Goal: Information Seeking & Learning: Learn about a topic

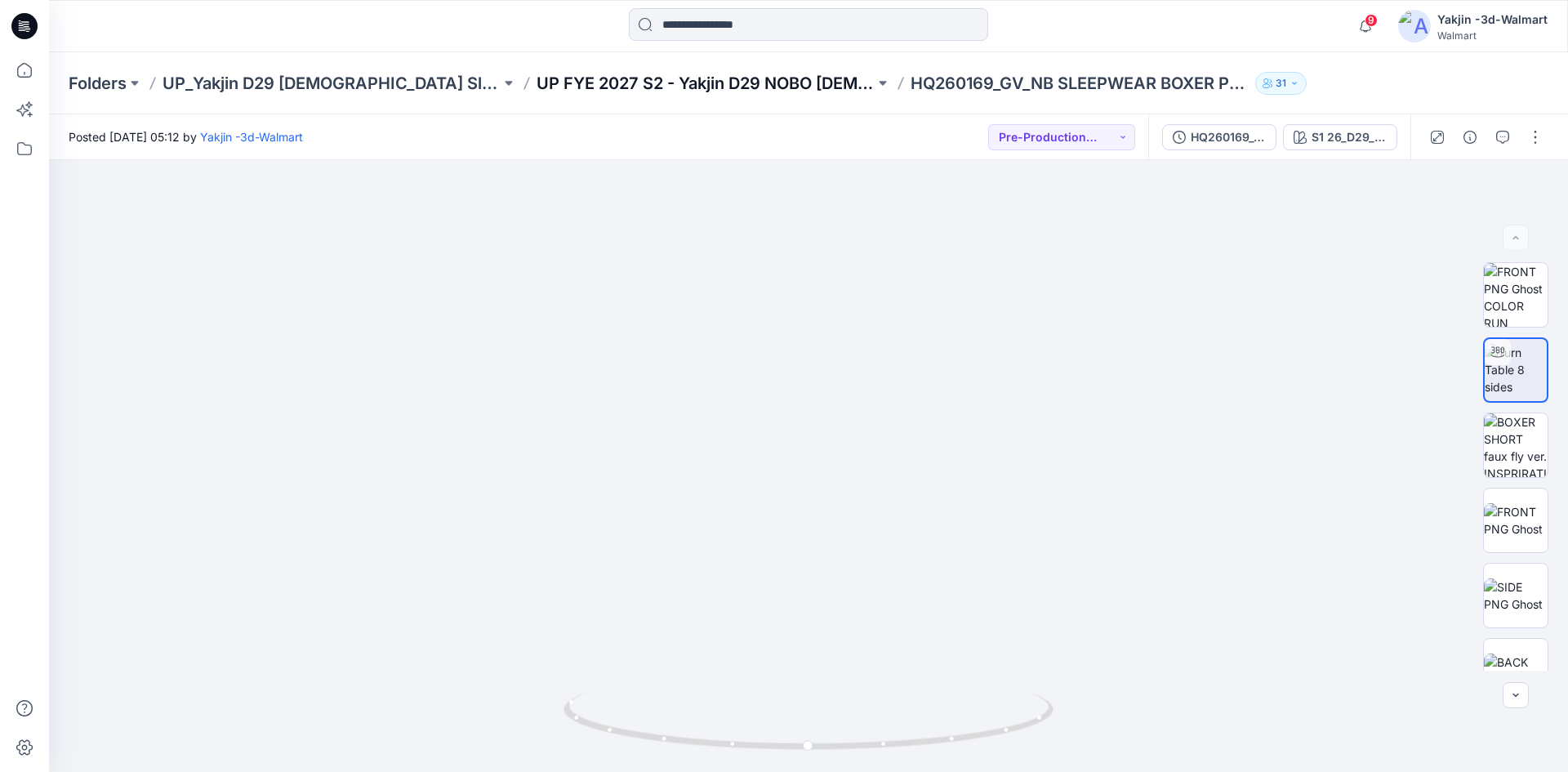
click at [524, 94] on div "Folders UP_Yakjin D29 Ladies Sleep UP FYE 2027 S2 - Yakjin D29 NOBO Ladies Slee…" at bounding box center [808, 83] width 1519 height 62
click at [546, 72] on p "UP FYE 2027 S2 - Yakjin D29 NOBO Ladies Sleepwear" at bounding box center [705, 83] width 338 height 23
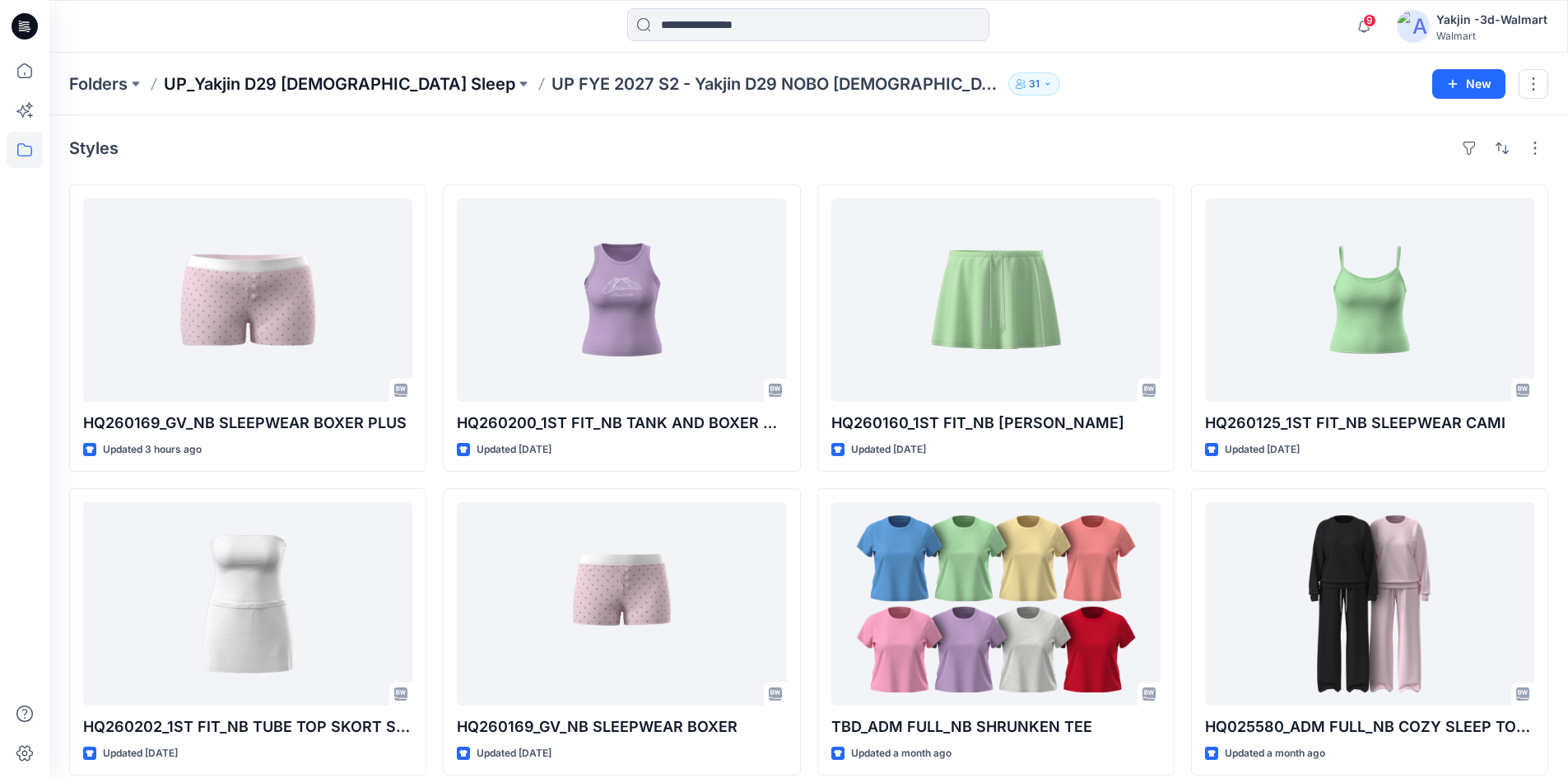
click at [309, 90] on p "UP_Yakjin D29 [DEMOGRAPHIC_DATA] Sleep" at bounding box center [339, 84] width 351 height 23
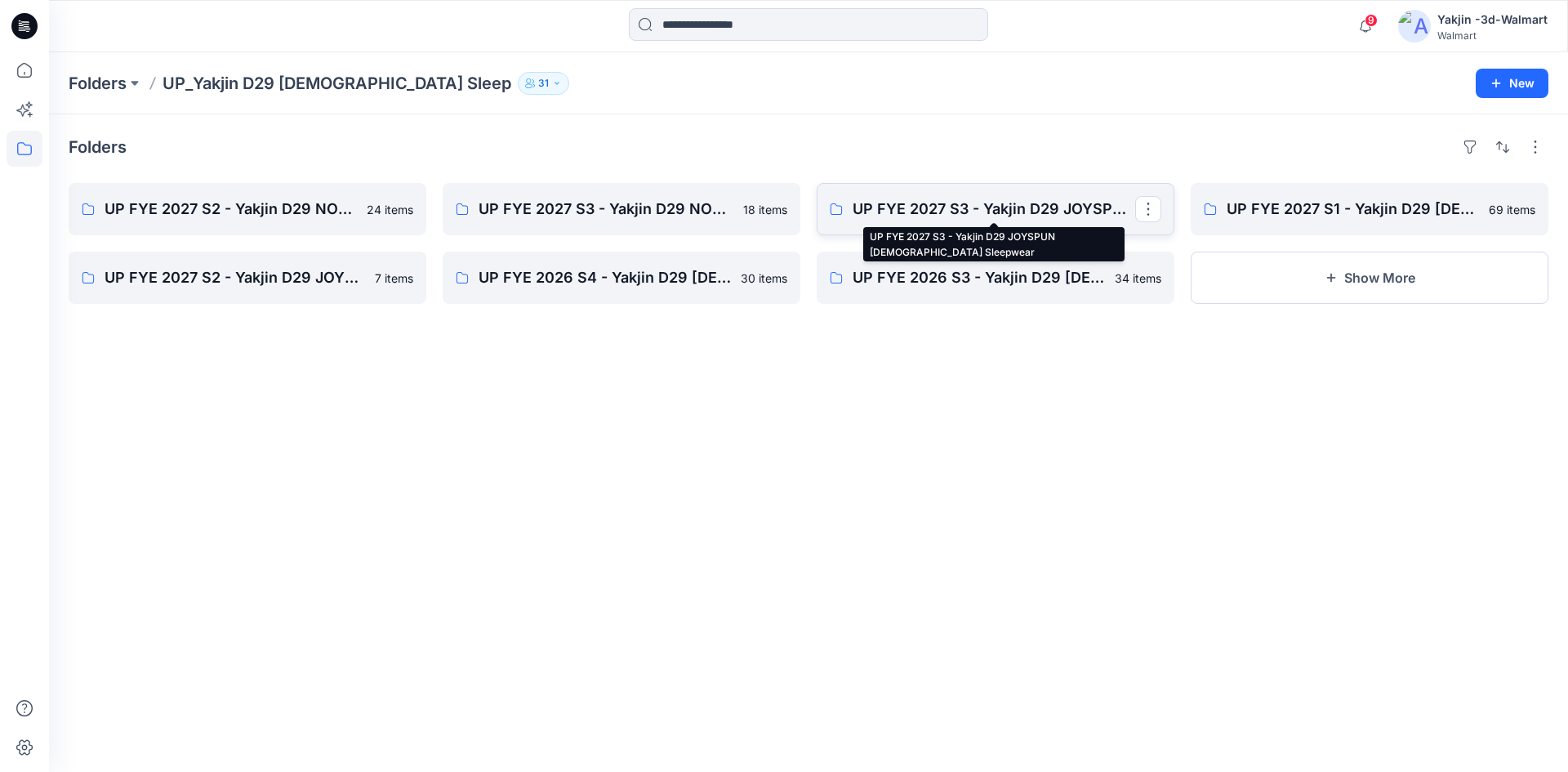
click at [1063, 205] on p "UP FYE 2027 S3 - Yakjin D29 JOYSPUN [DEMOGRAPHIC_DATA] Sleepwear" at bounding box center [994, 209] width 282 height 23
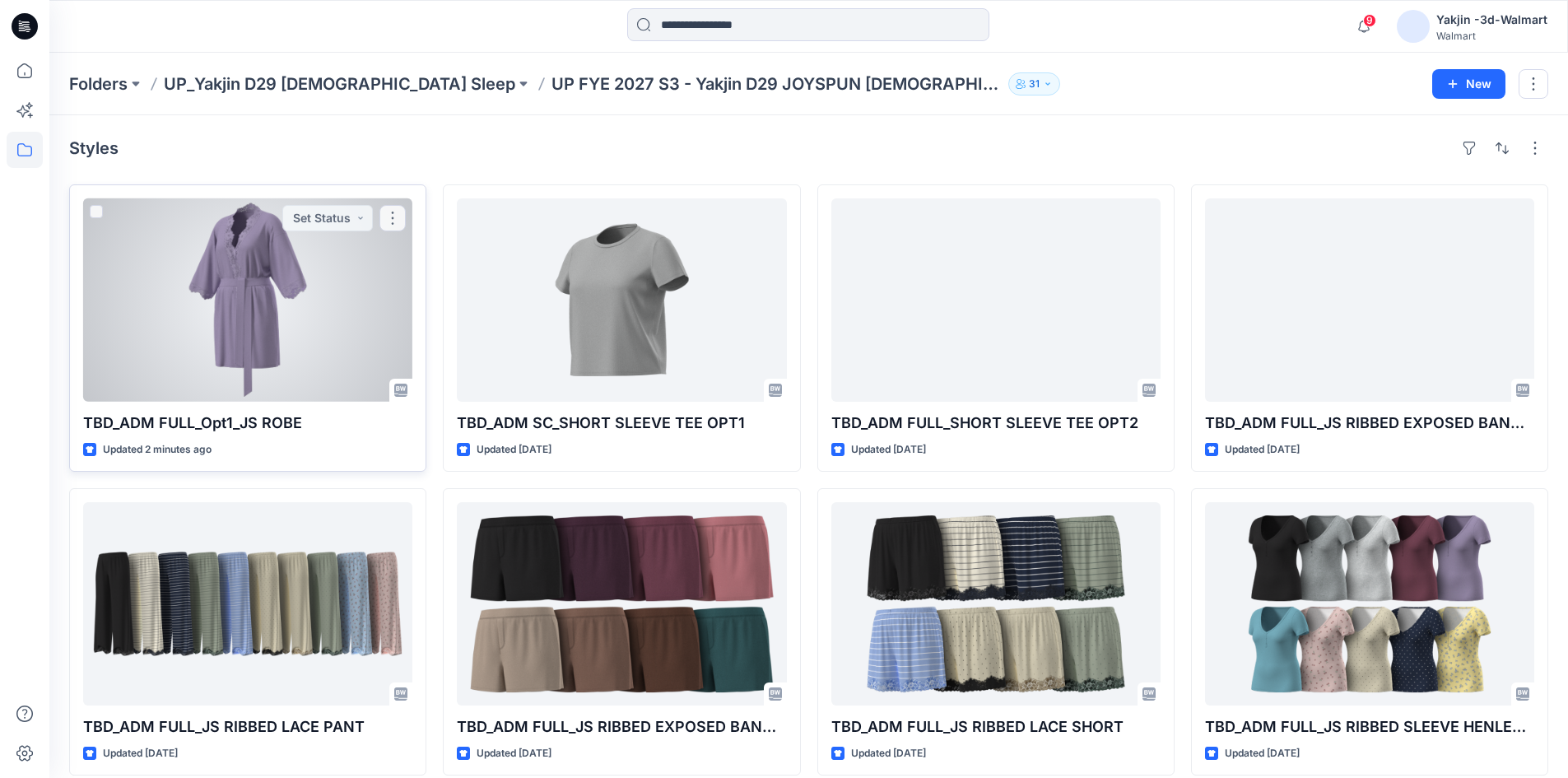
click at [230, 362] on div at bounding box center [248, 300] width 329 height 204
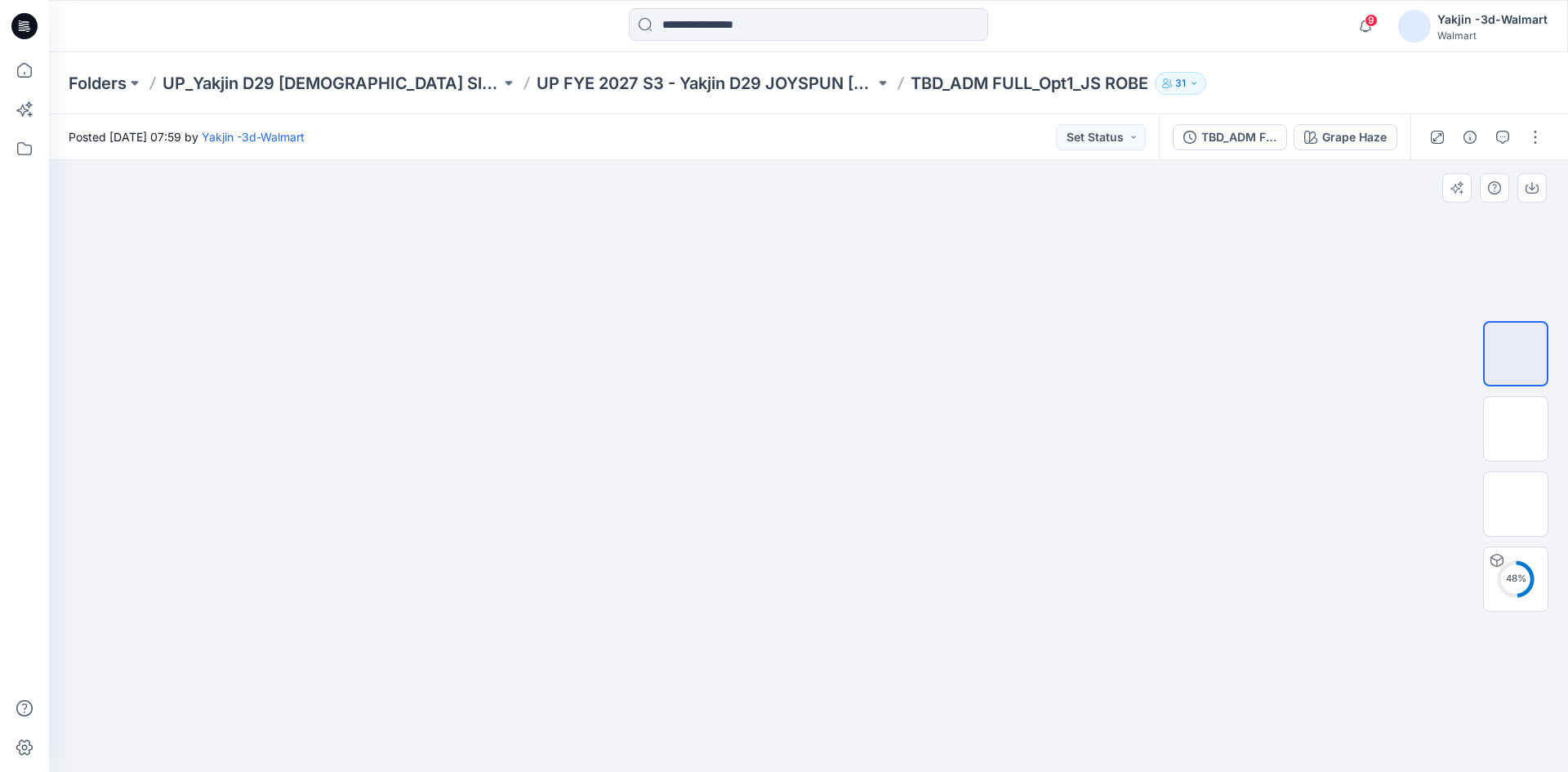
drag, startPoint x: 801, startPoint y: 429, endPoint x: 809, endPoint y: 559, distance: 130.2
click at [809, 160] on img at bounding box center [808, 160] width 479 height 0
click at [903, 160] on img at bounding box center [808, 160] width 479 height 0
drag, startPoint x: 872, startPoint y: 383, endPoint x: 851, endPoint y: 378, distance: 21.6
click at [872, 160] on img at bounding box center [808, 160] width 379 height 0
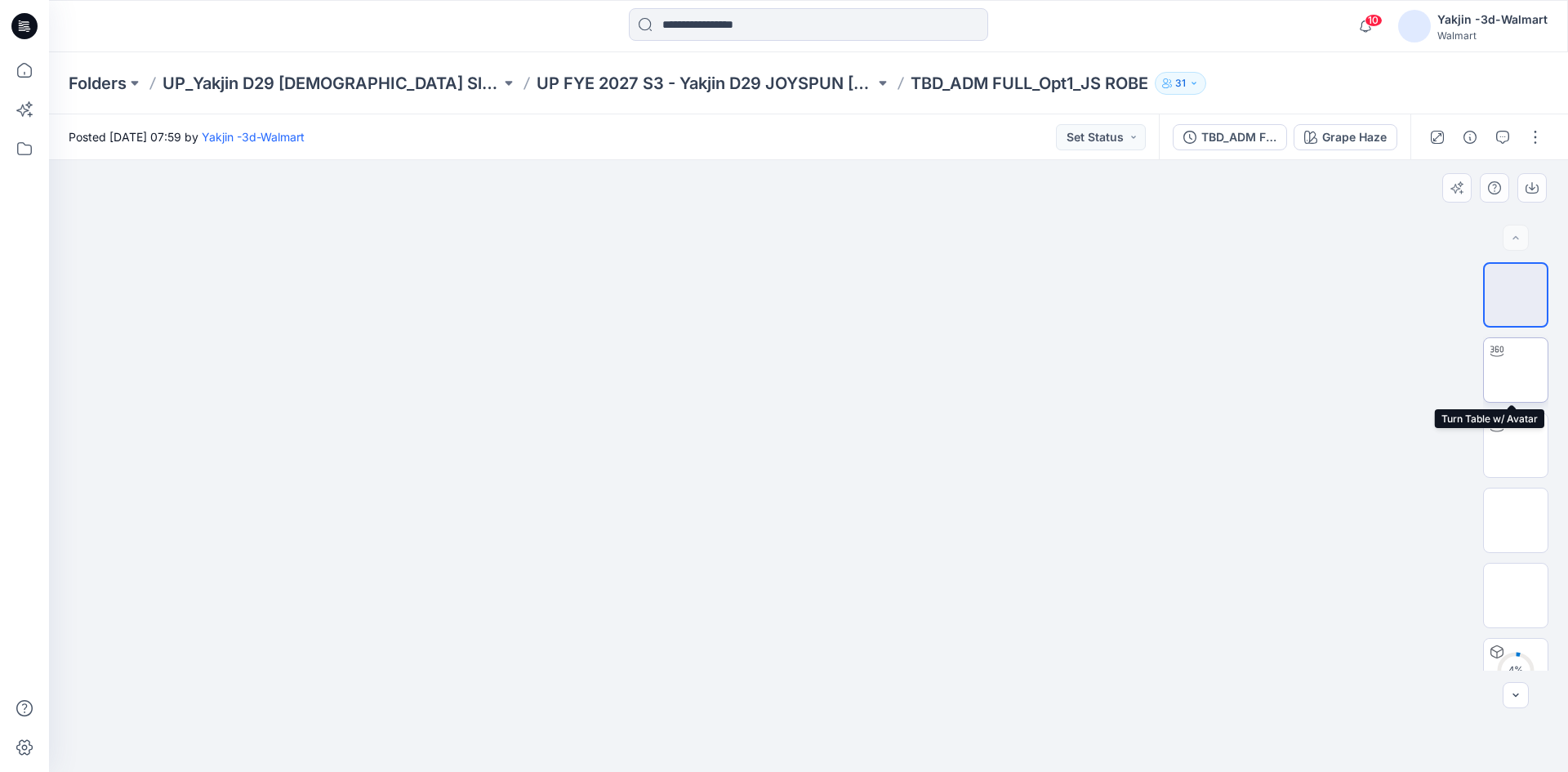
click at [1516, 370] on img at bounding box center [1516, 370] width 0 height 0
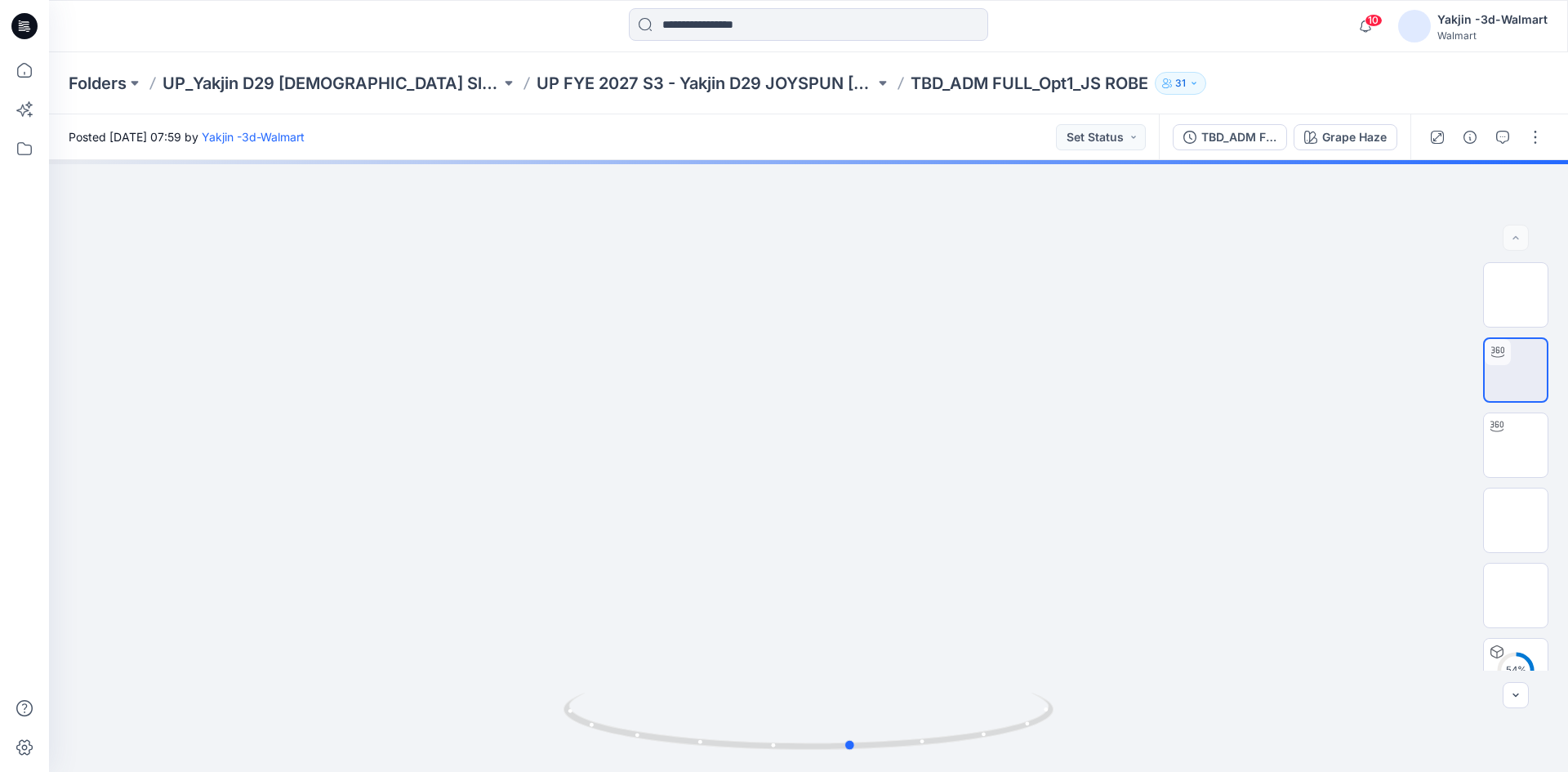
drag, startPoint x: 871, startPoint y: 757, endPoint x: 421, endPoint y: 773, distance: 450.3
click at [421, 771] on html "10 Notifications Your style TBD_ADM FULL_Opt1_JS ROBE is ready Just now Your st…" at bounding box center [784, 386] width 1568 height 772
click at [911, 87] on p "TBD_ADM FULL_Opt1_JS ROBE" at bounding box center [1030, 83] width 238 height 23
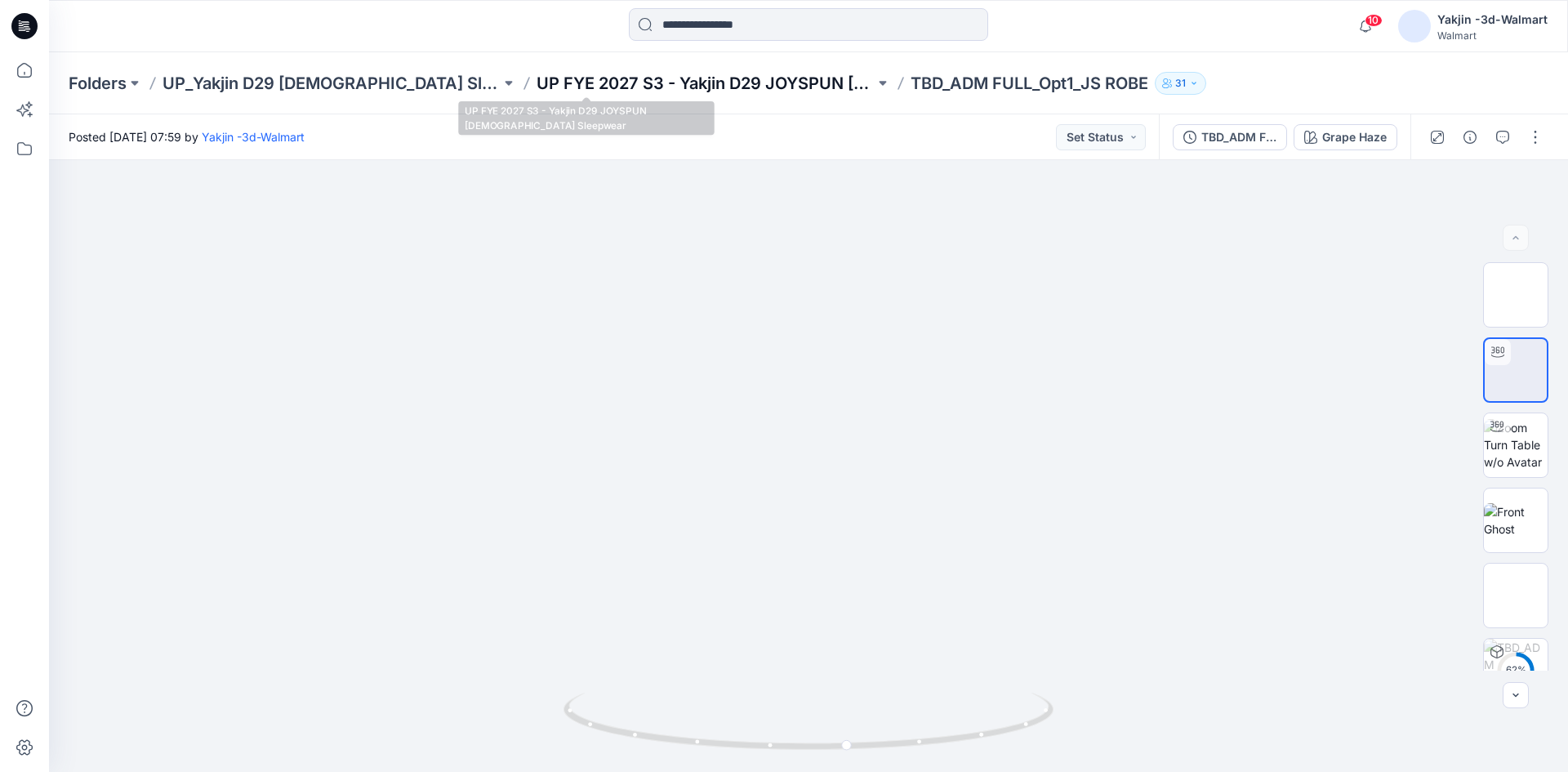
click at [654, 80] on p "UP FYE 2027 S3 - Yakjin D29 JOYSPUN [DEMOGRAPHIC_DATA] Sleepwear" at bounding box center [705, 83] width 338 height 23
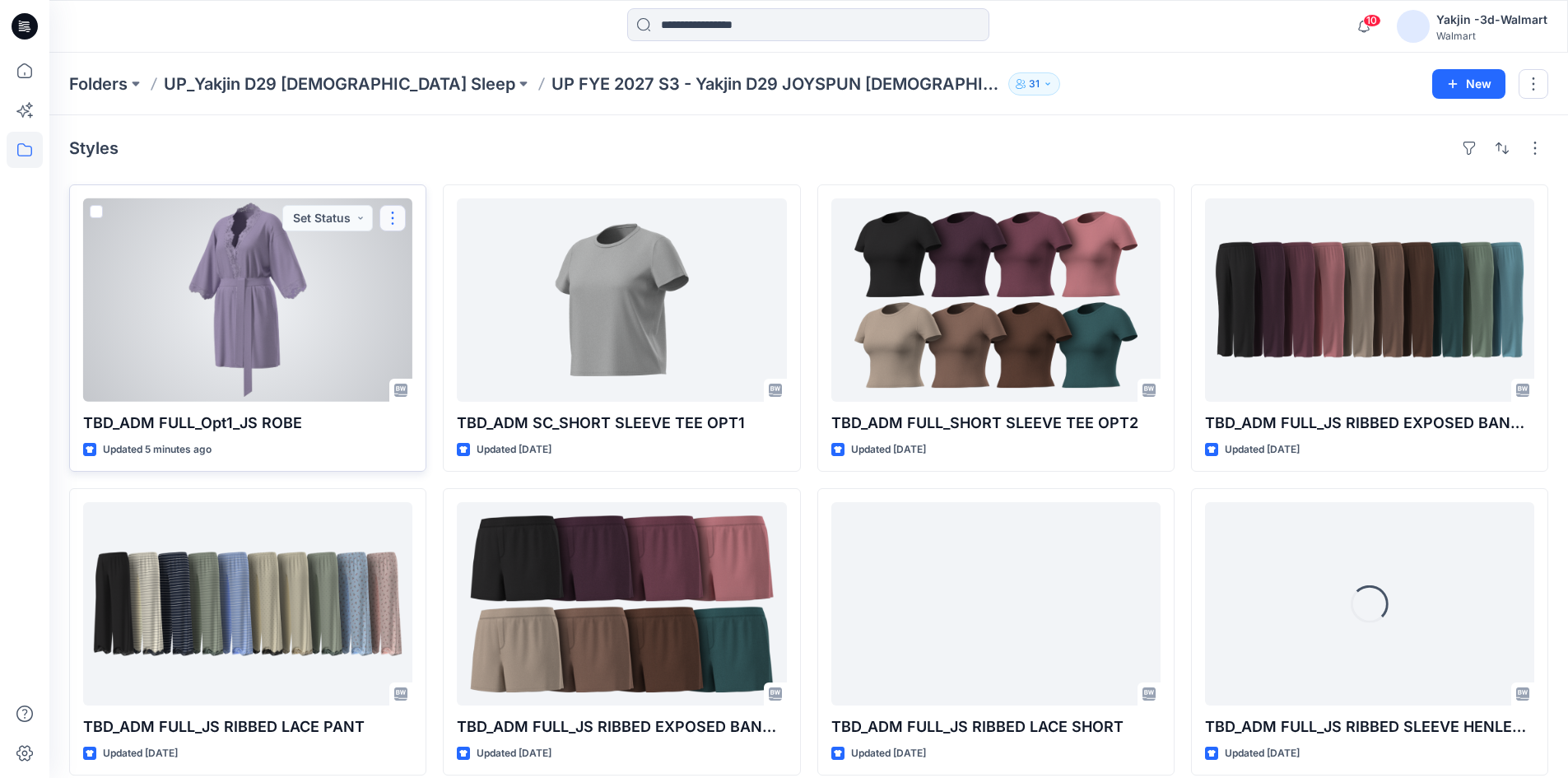
click at [398, 222] on button "button" at bounding box center [393, 219] width 26 height 26
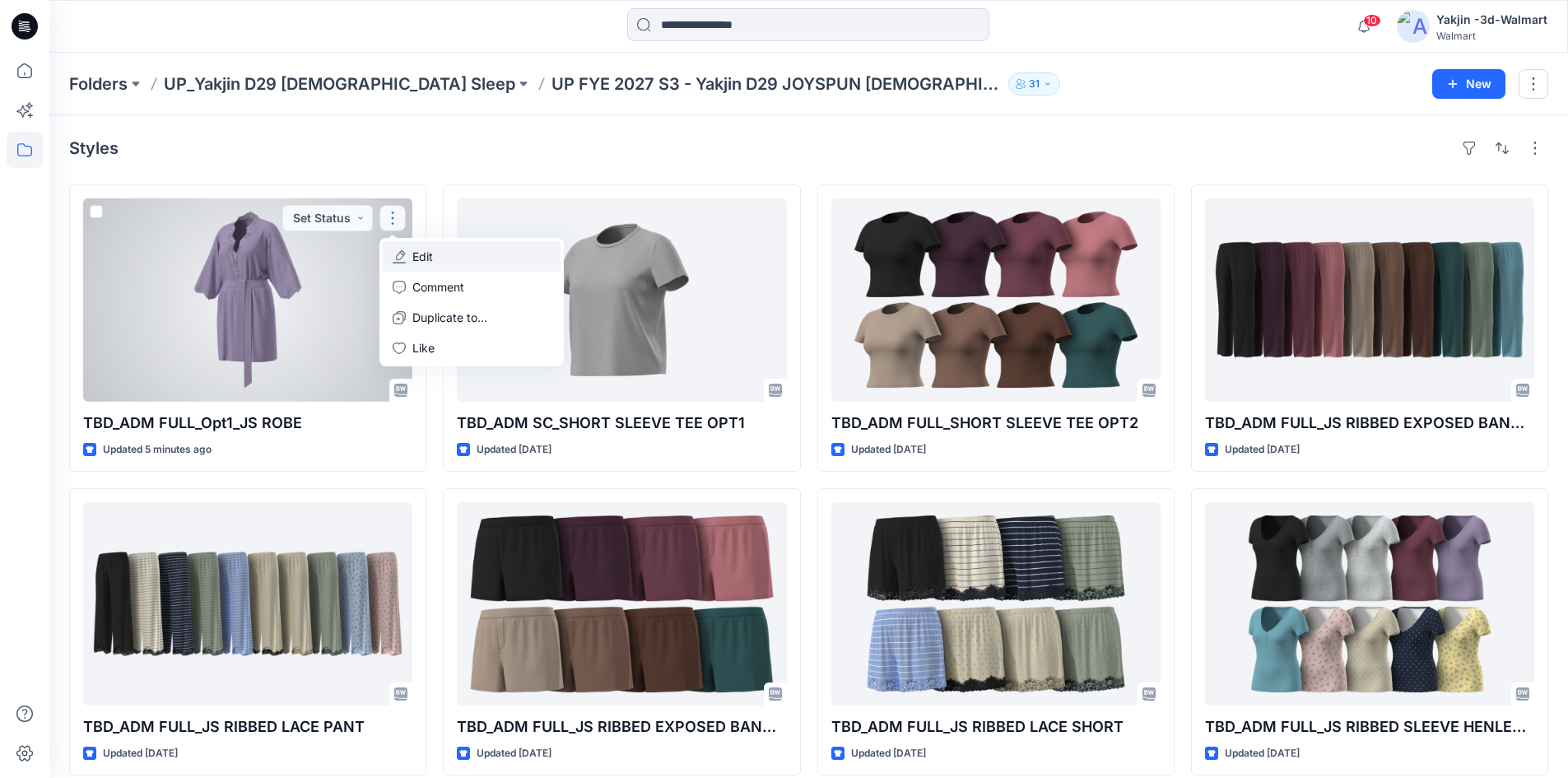
click at [426, 256] on p "Edit" at bounding box center [422, 256] width 20 height 18
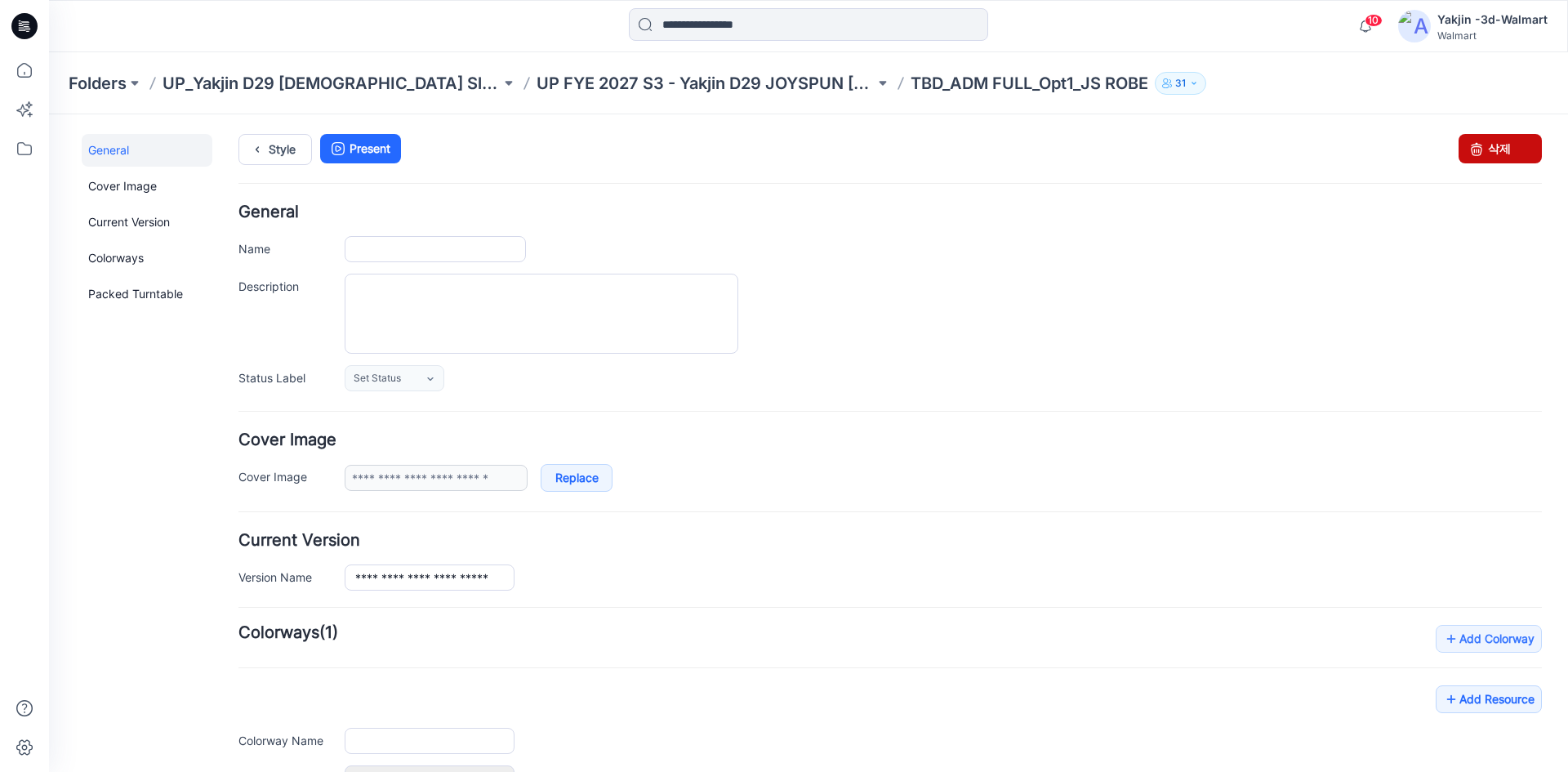
click at [1494, 153] on link "삭제" at bounding box center [1500, 149] width 83 height 30
type input "**********"
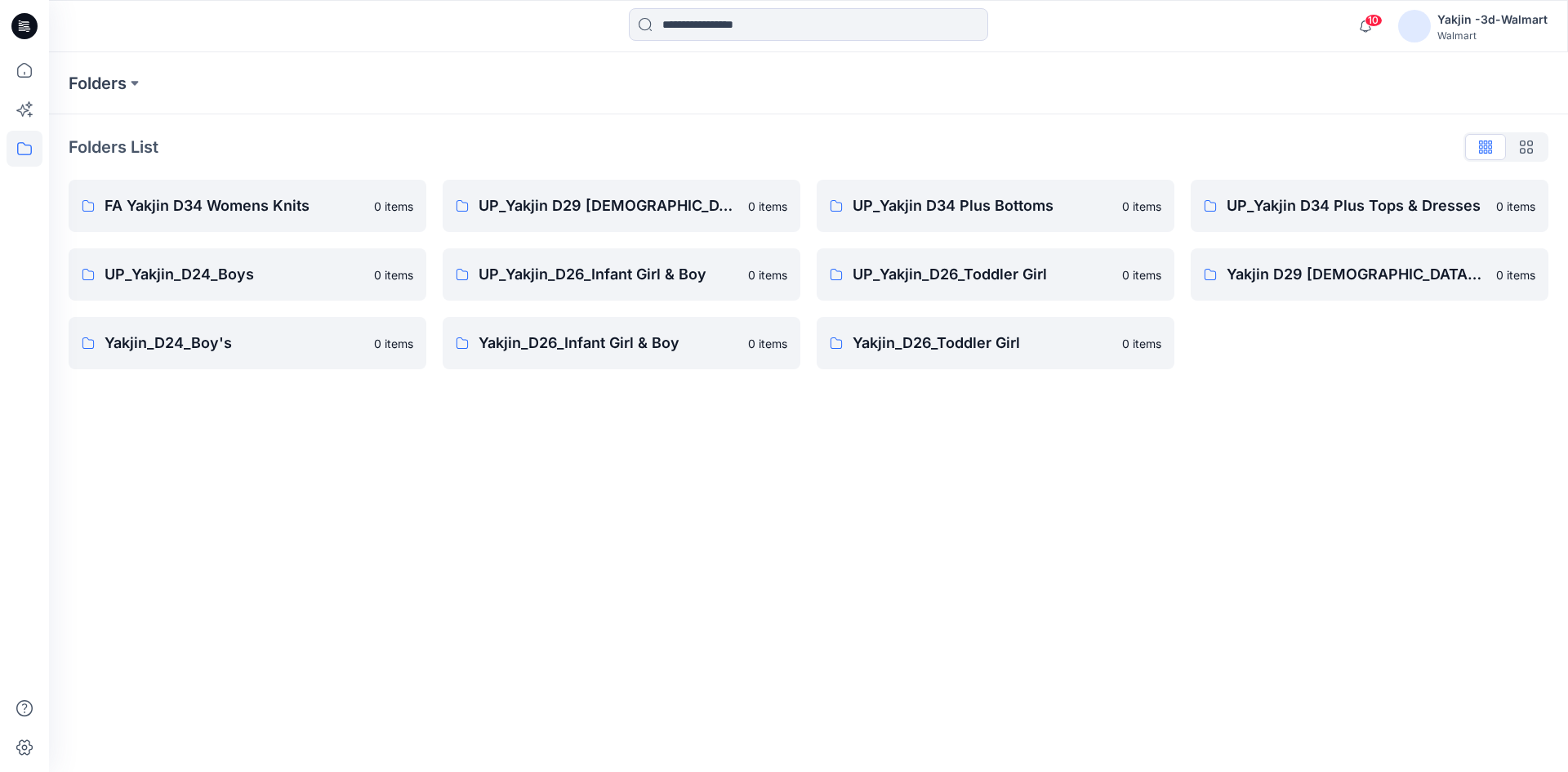
click at [563, 590] on div "Folders Folders List FA Yakjin D34 Womens Knits 0 items UP_Yakjin_D24_Boys 0 it…" at bounding box center [808, 412] width 1519 height 720
click at [590, 219] on link "UP_Yakjin D29 Ladies Sleep 0 items" at bounding box center [621, 206] width 357 height 52
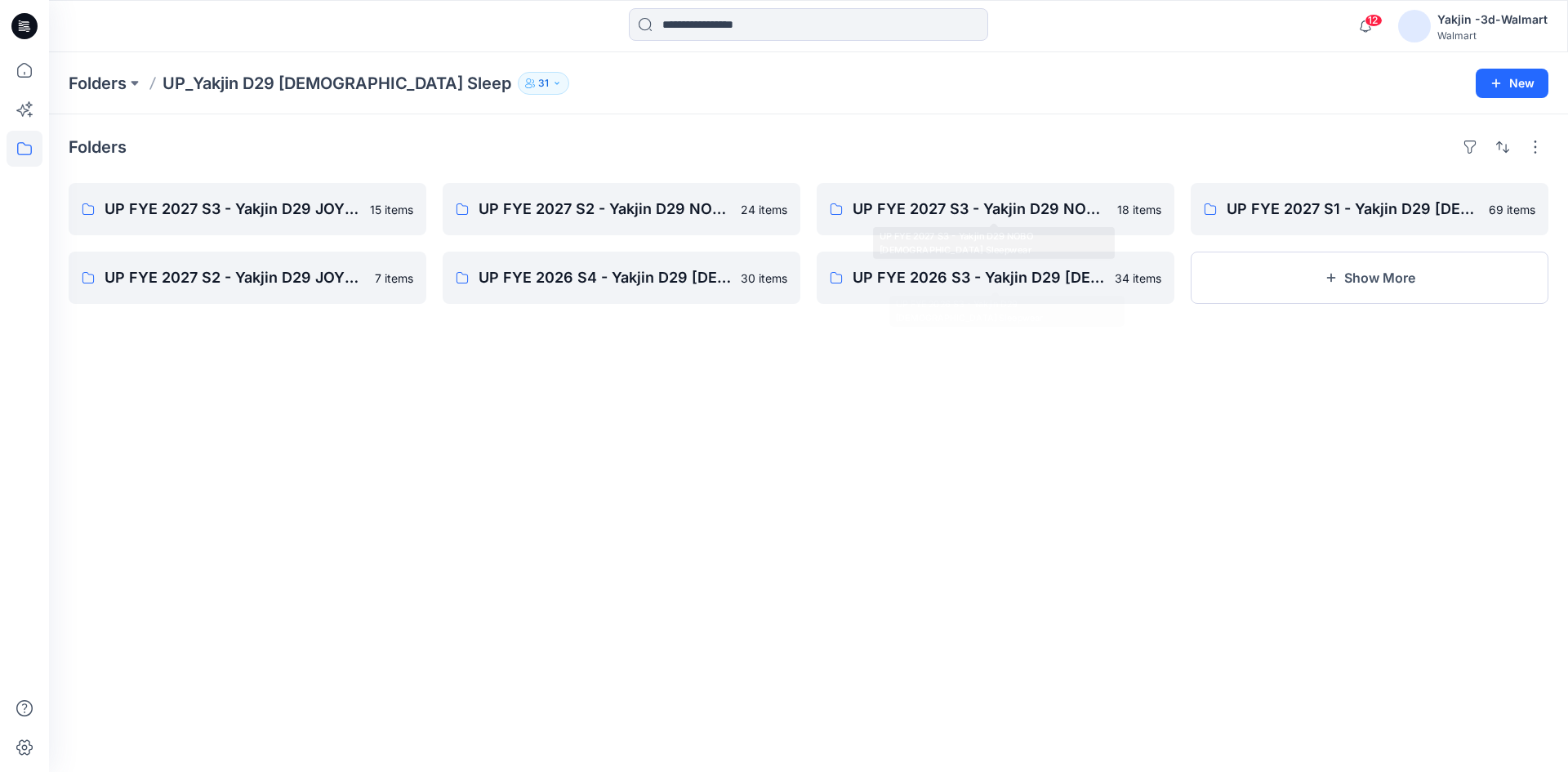
click at [936, 403] on div "Folders UP FYE 2027 S3 - Yakjin D29 JOYSPUN Ladies Sleepwear 15 items UP FYE 20…" at bounding box center [808, 443] width 1519 height 657
click at [285, 212] on p "UP FYE 2027 S3 - Yakjin D29 JOYSPUN [DEMOGRAPHIC_DATA] Sleepwear" at bounding box center [246, 209] width 282 height 23
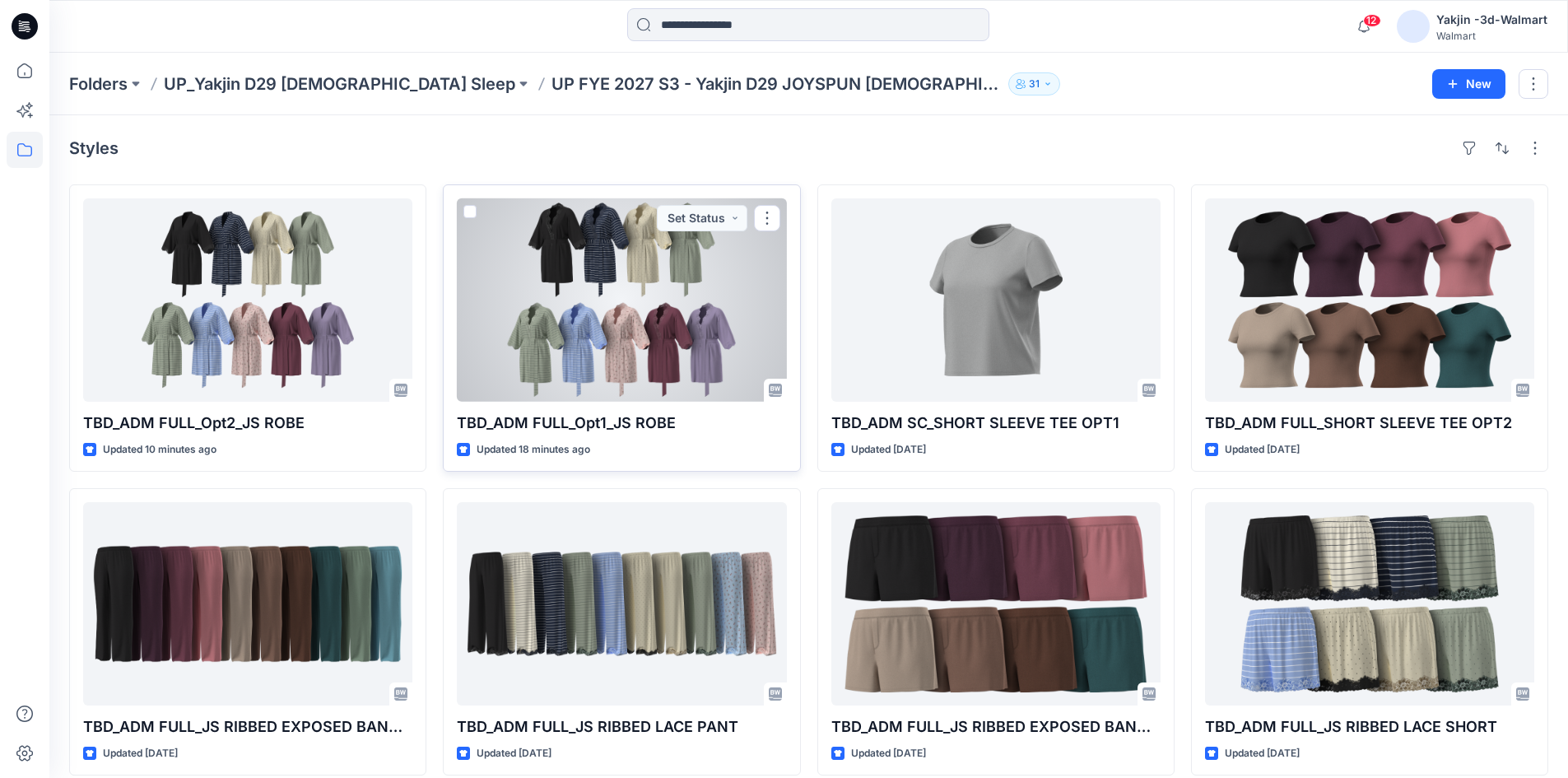
click at [659, 351] on div at bounding box center [622, 300] width 329 height 204
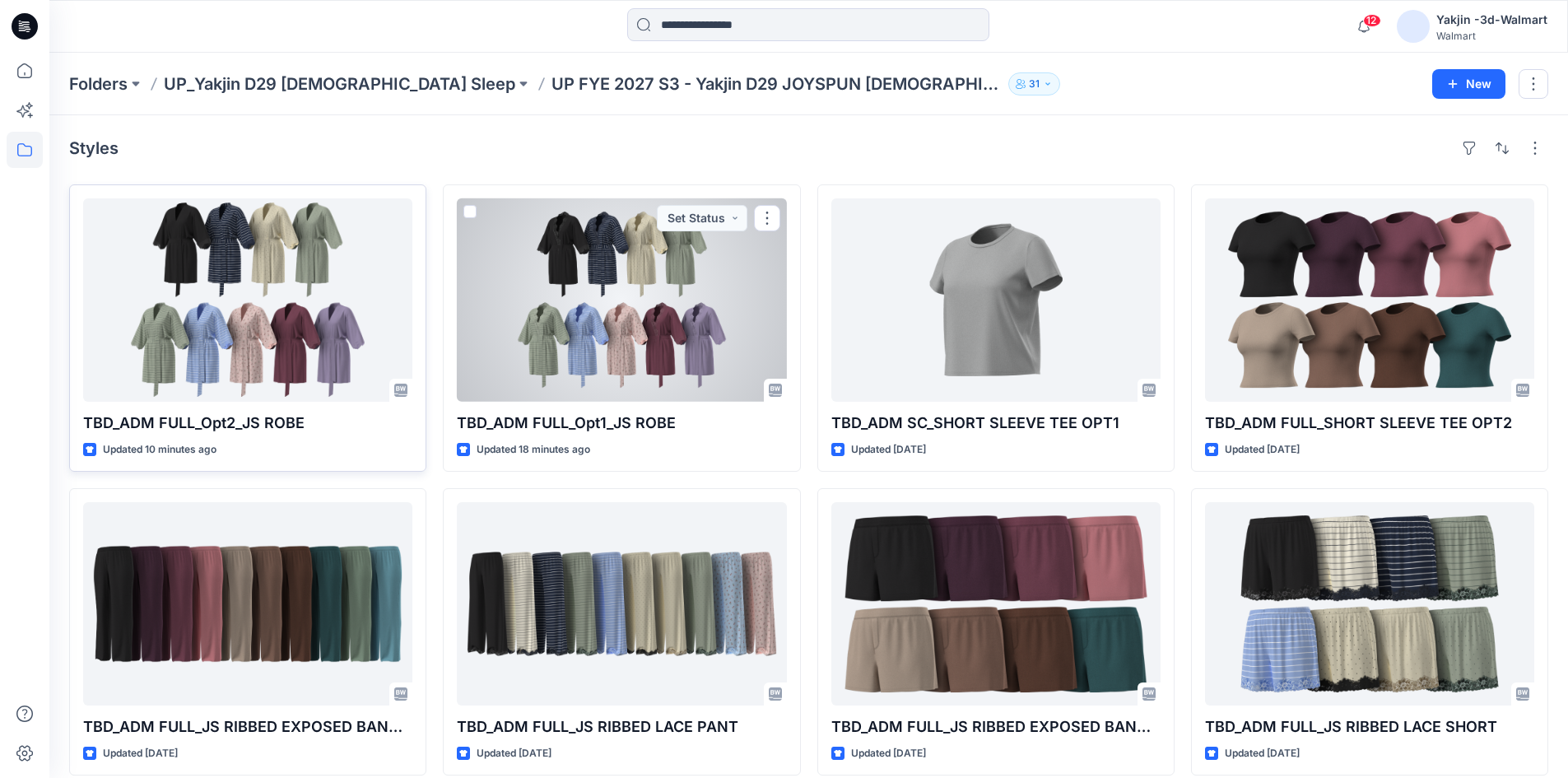
click at [245, 314] on div at bounding box center [248, 300] width 329 height 204
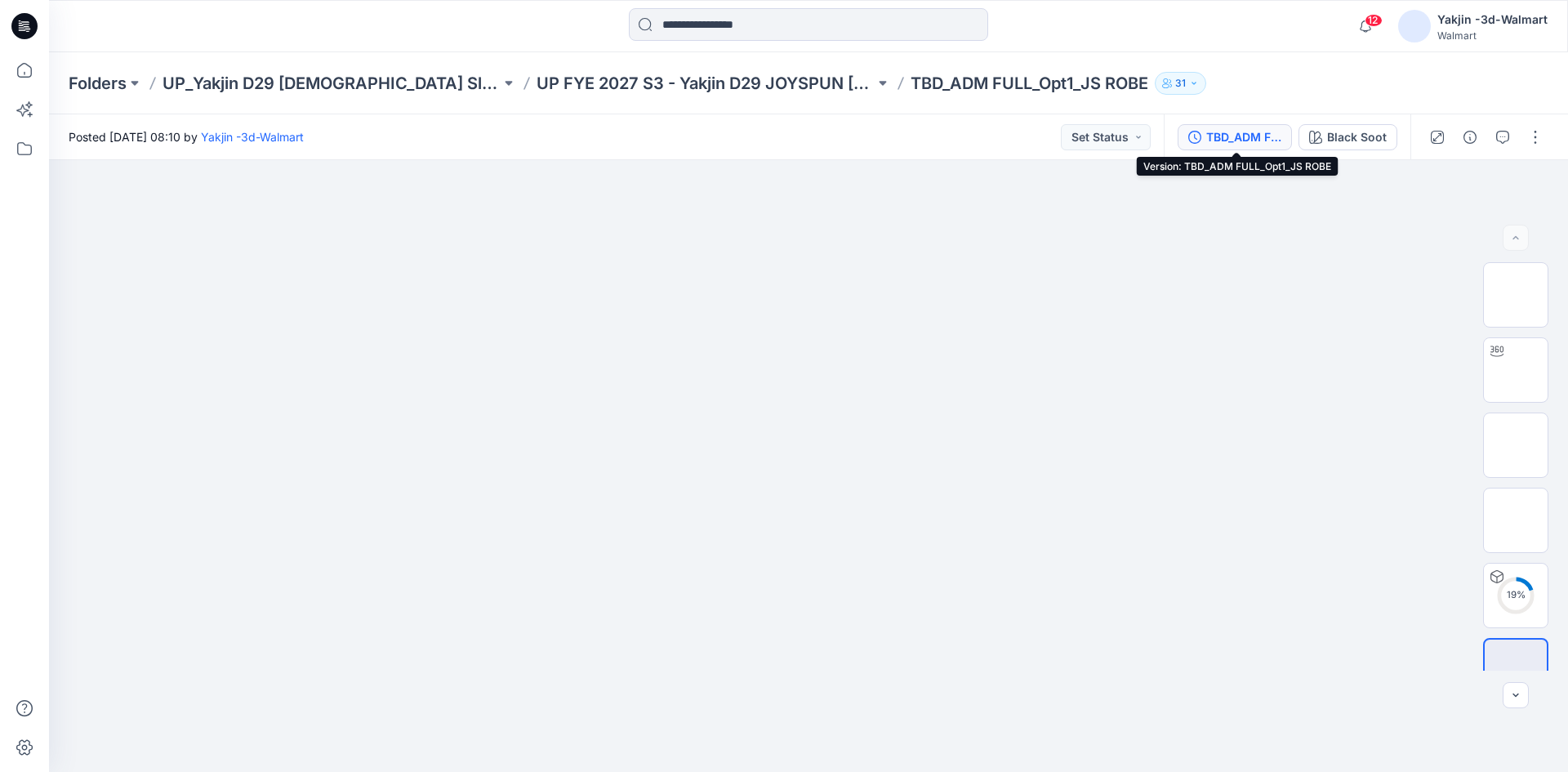
click at [1253, 141] on div "TBD_ADM FULL_Opt1_JS ROBE" at bounding box center [1244, 137] width 75 height 18
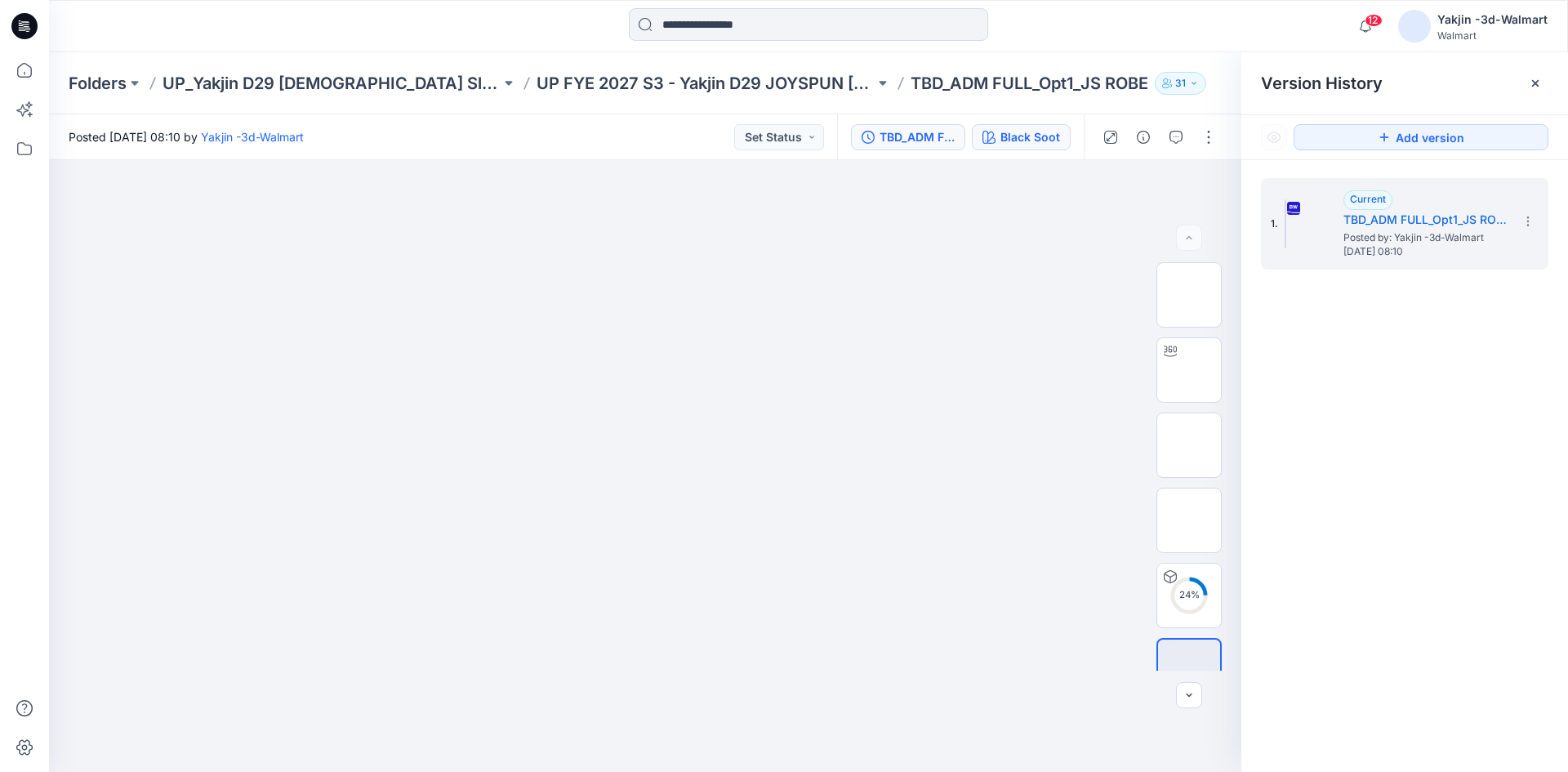
click at [1025, 138] on div "Black Soot" at bounding box center [1030, 137] width 59 height 18
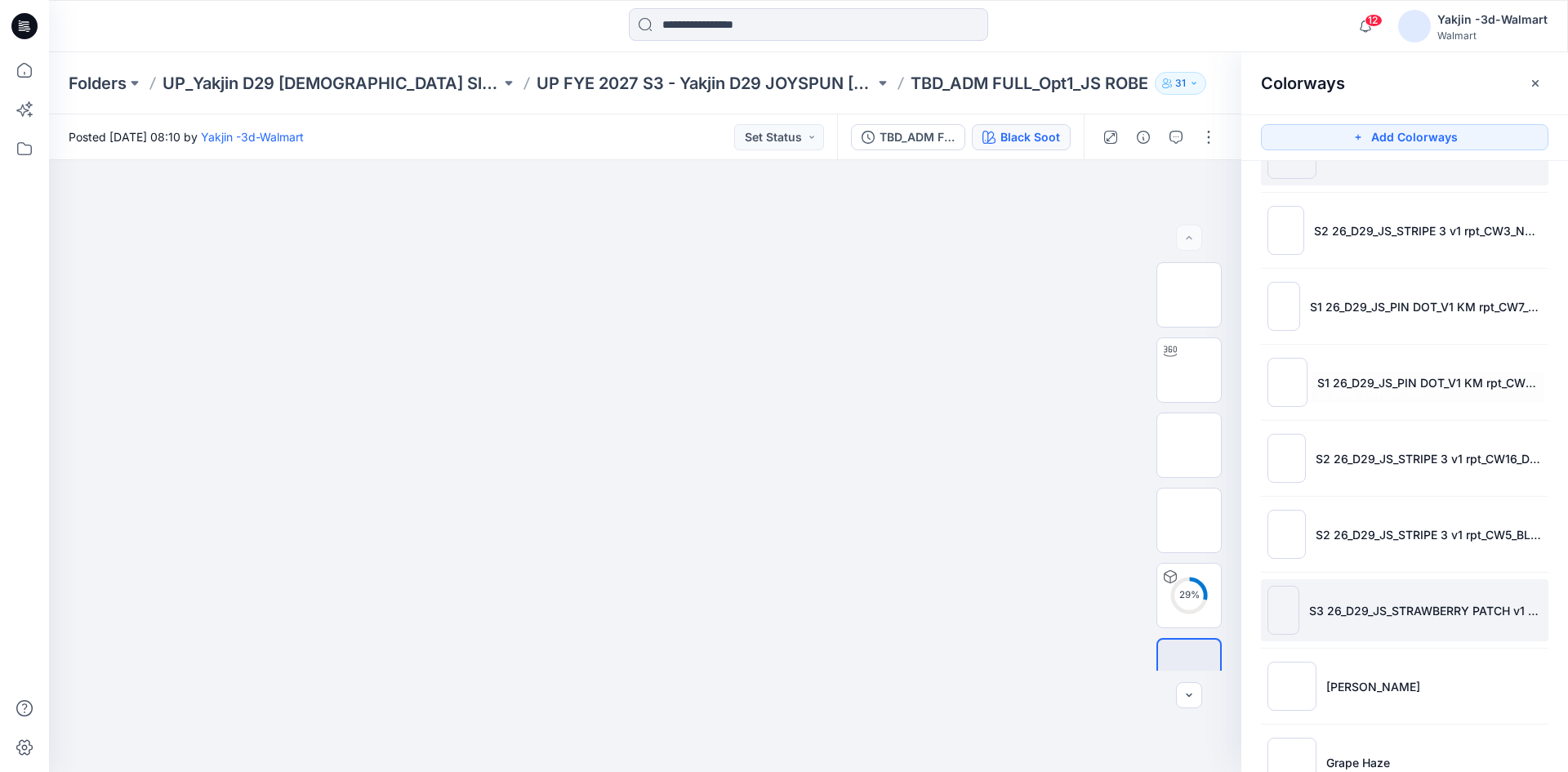
scroll to position [105, 0]
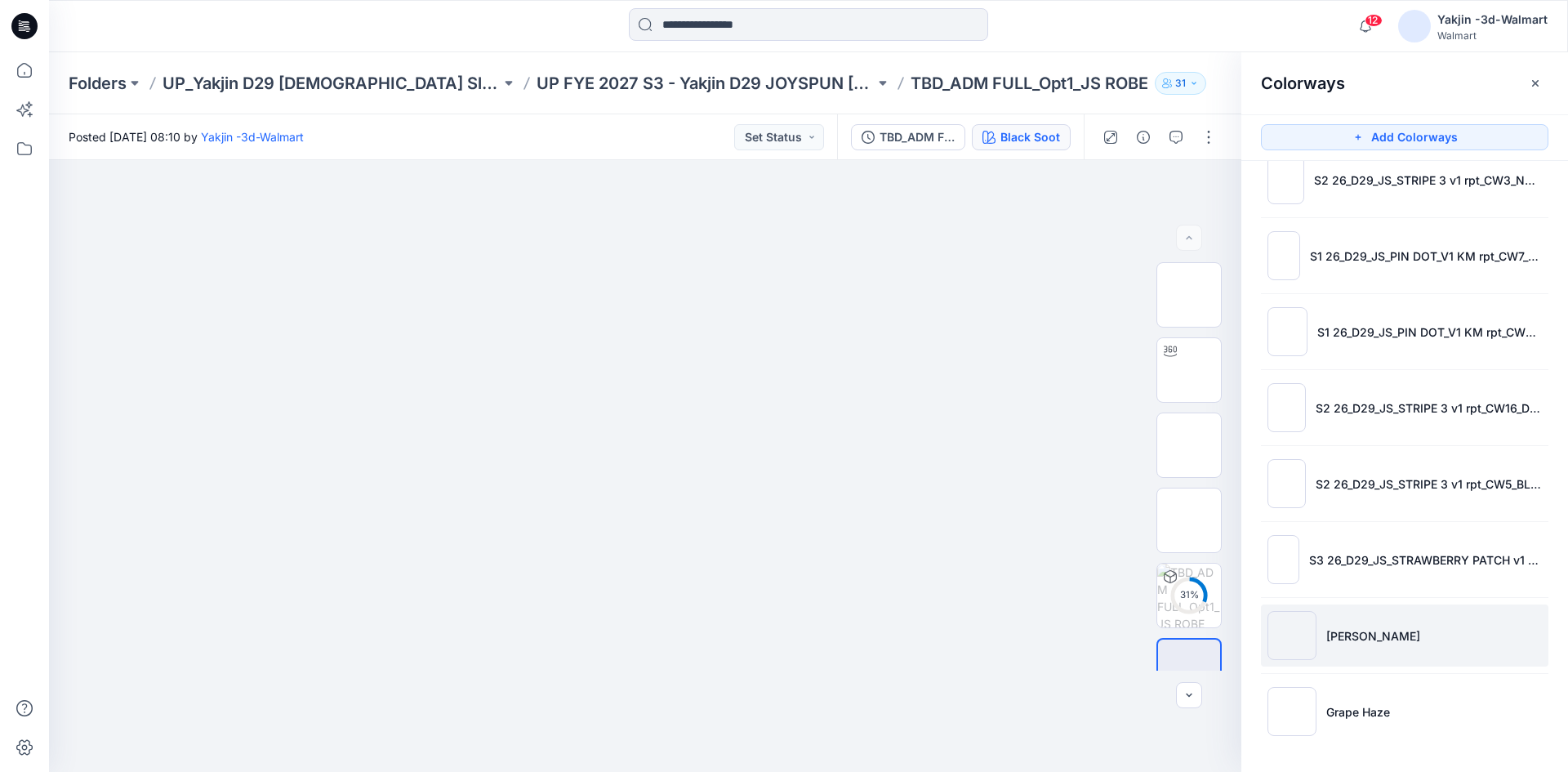
click at [1427, 622] on li "[PERSON_NAME]" at bounding box center [1405, 635] width 288 height 62
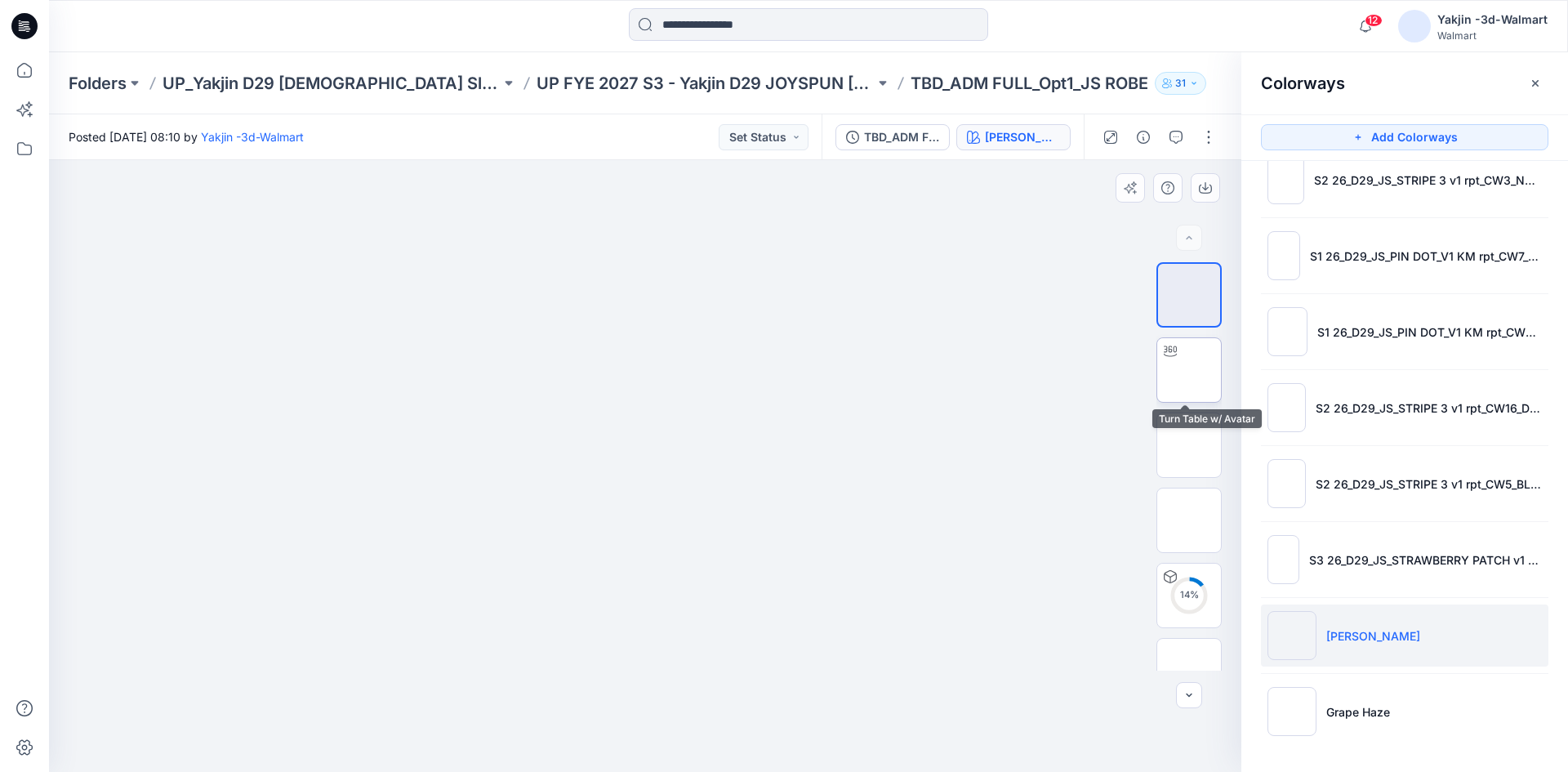
click at [1190, 370] on img at bounding box center [1190, 370] width 0 height 0
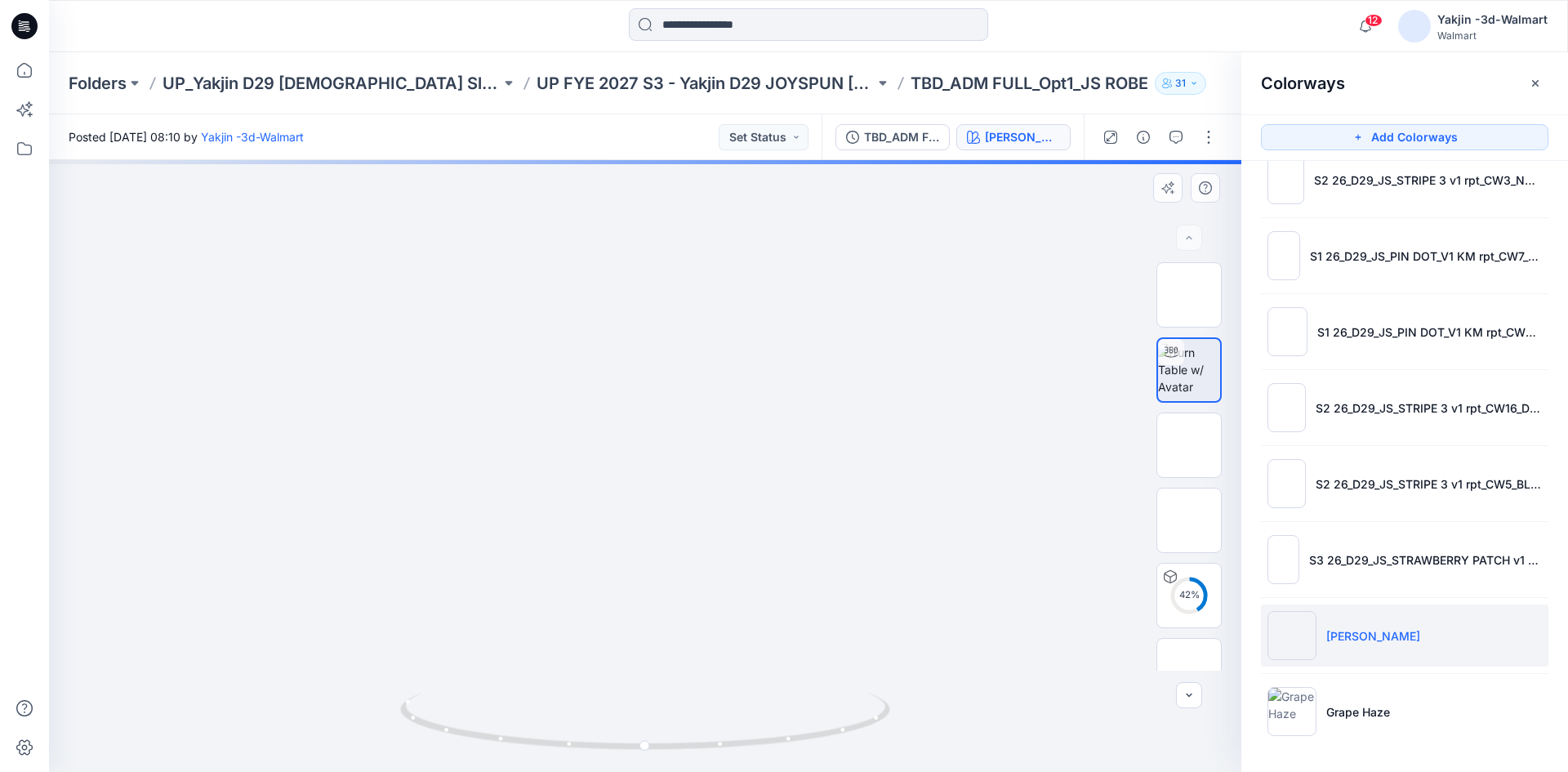
drag, startPoint x: 753, startPoint y: 455, endPoint x: 764, endPoint y: 535, distance: 80.8
drag, startPoint x: 779, startPoint y: 609, endPoint x: 780, endPoint y: 636, distance: 27.0
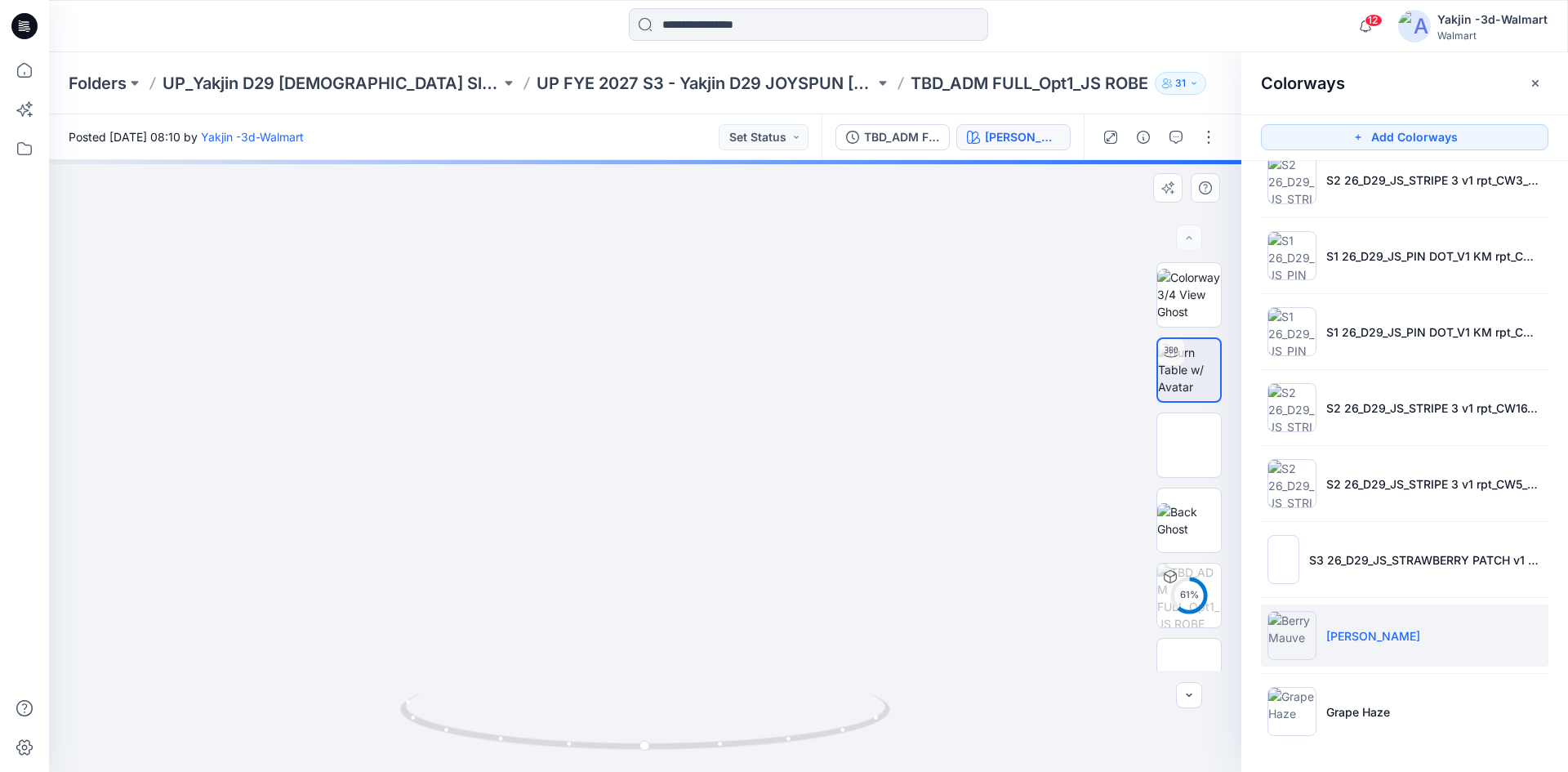
drag, startPoint x: 782, startPoint y: 642, endPoint x: 753, endPoint y: 362, distance: 281.5
click at [753, 362] on img at bounding box center [640, 146] width 1950 height 1253
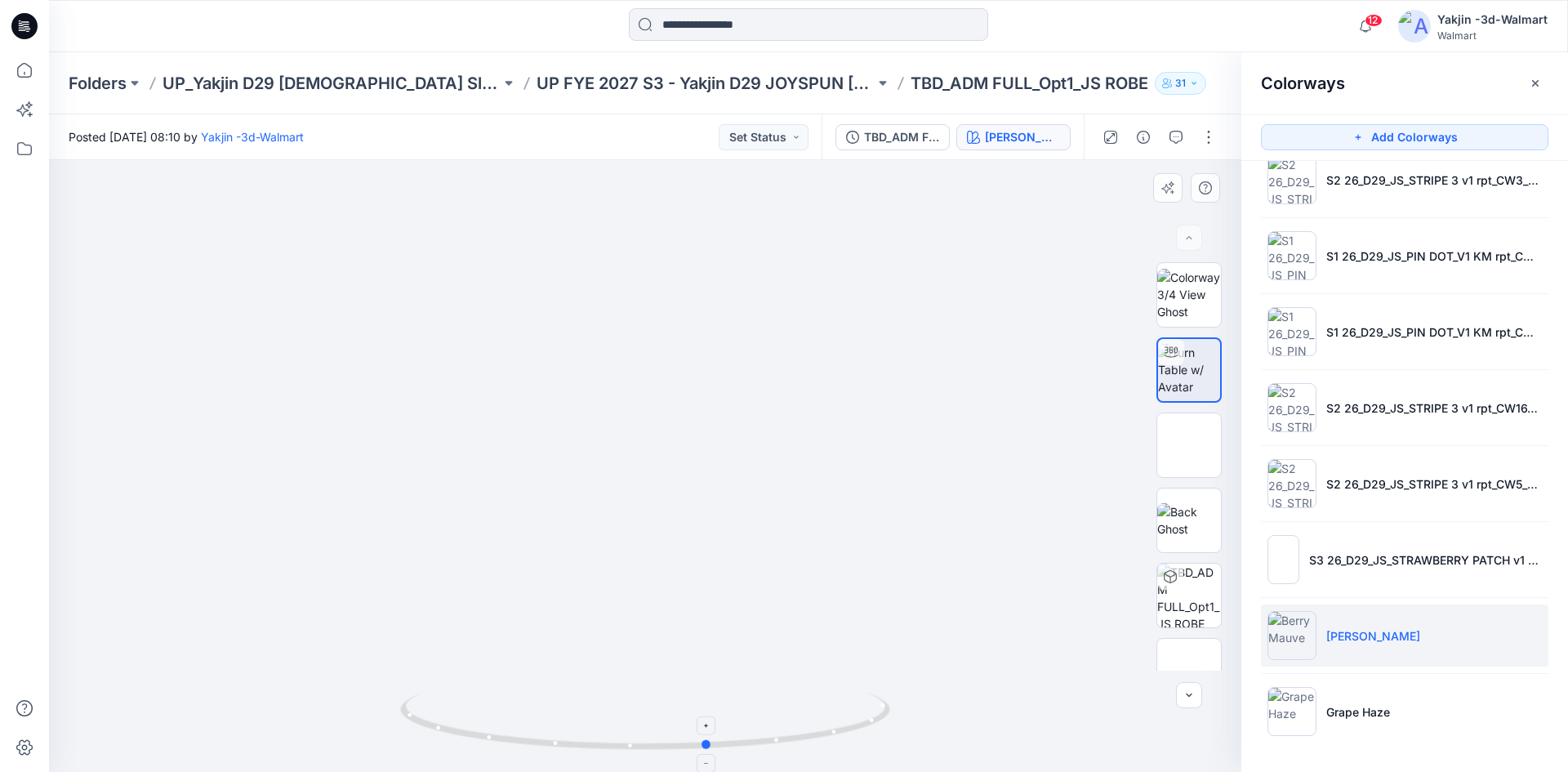
drag, startPoint x: 856, startPoint y: 722, endPoint x: 430, endPoint y: 740, distance: 426.4
click at [430, 740] on icon at bounding box center [647, 723] width 494 height 61
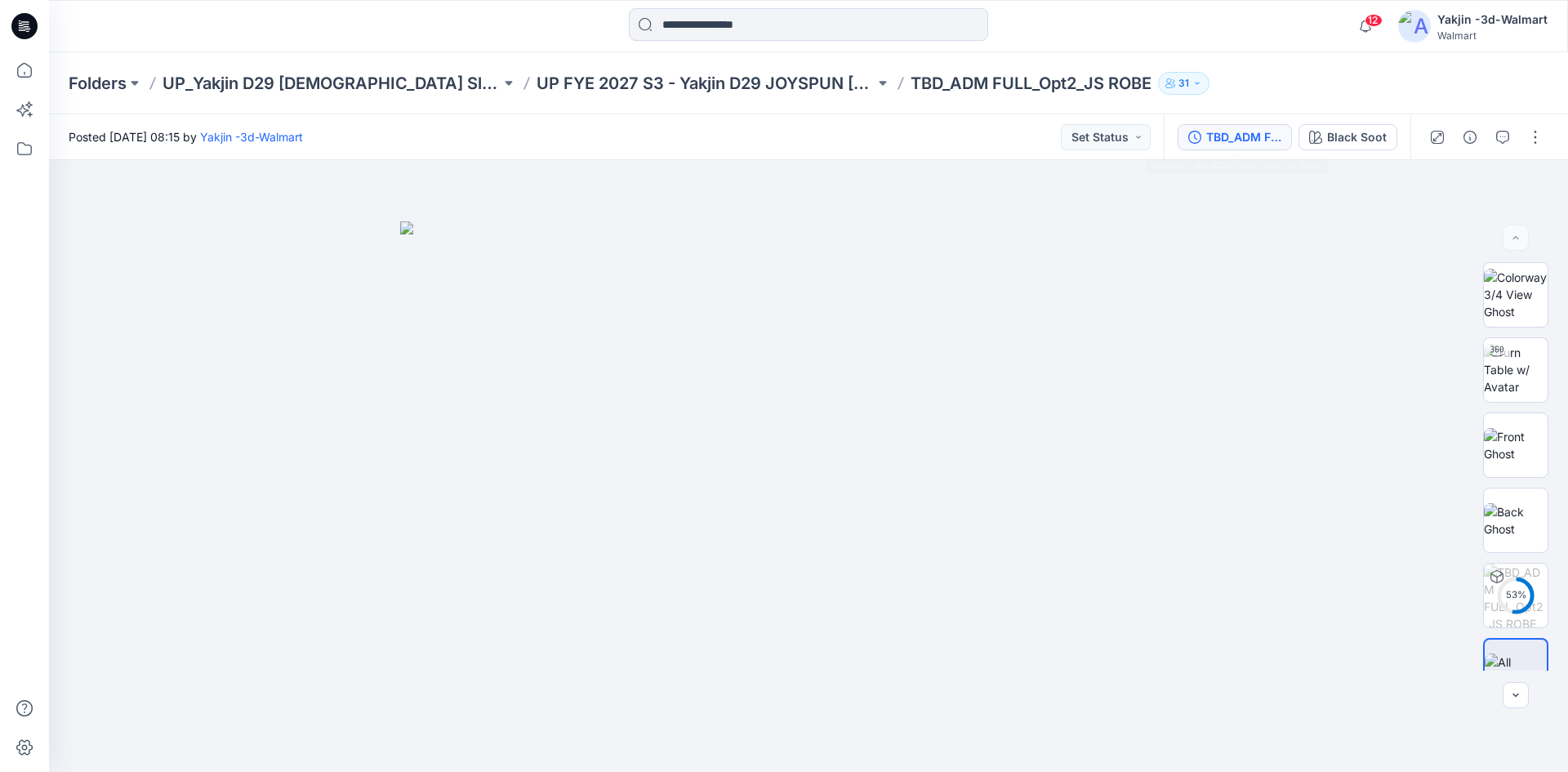
click at [1238, 141] on div "TBD_ADM FULL_Opt2_JS ROBE" at bounding box center [1244, 137] width 75 height 18
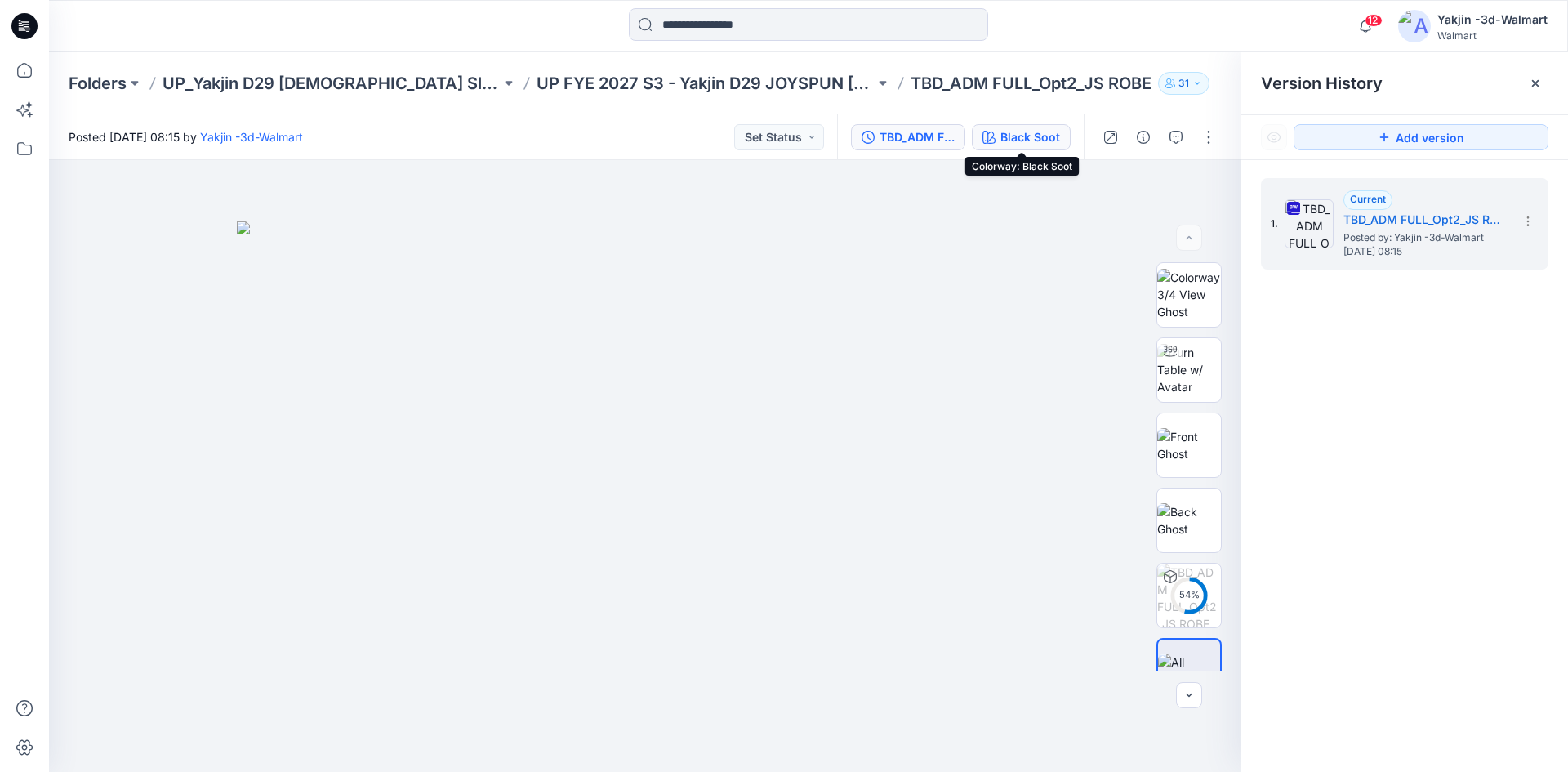
click at [1040, 139] on div "Black Soot" at bounding box center [1030, 137] width 59 height 18
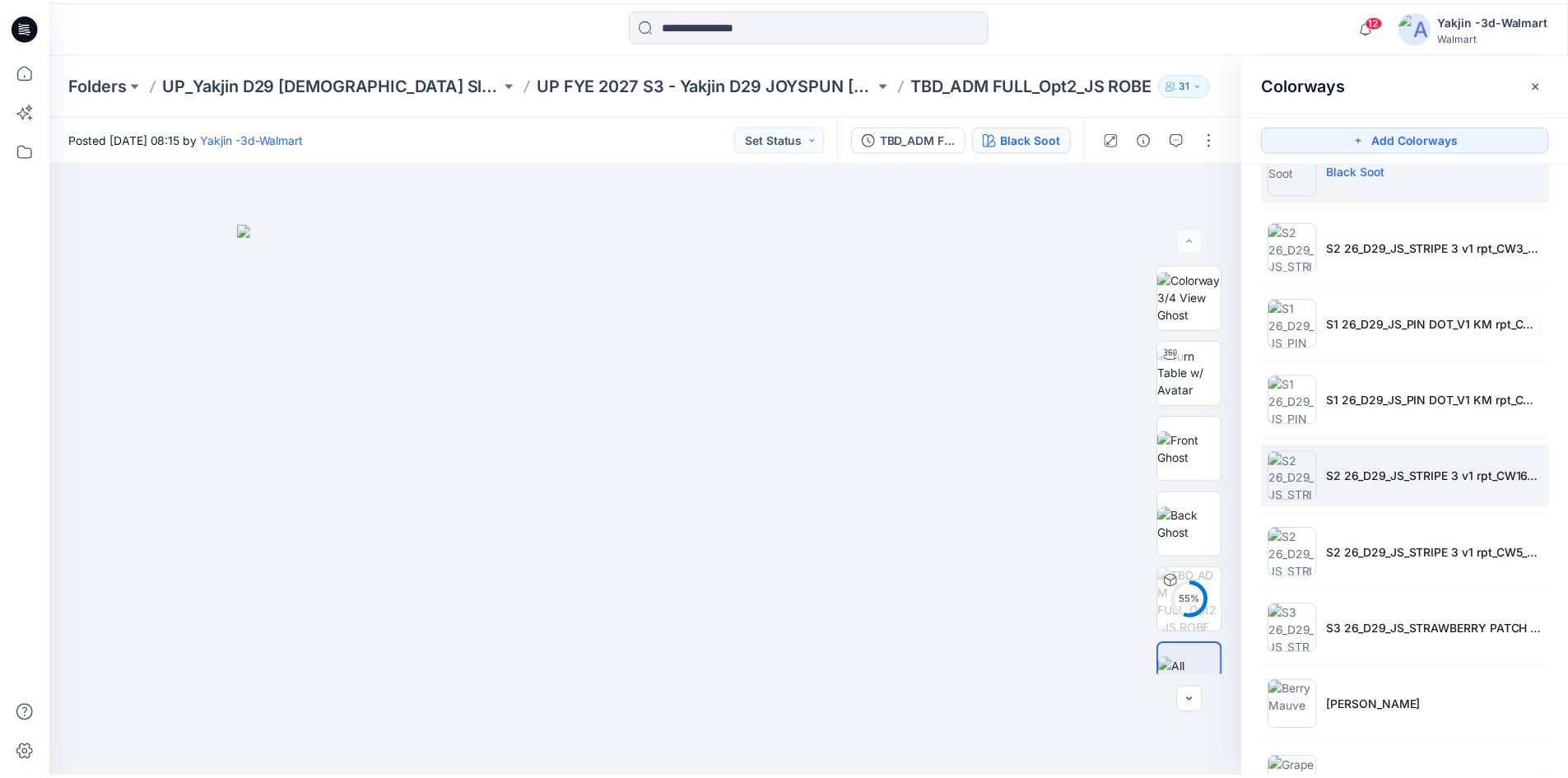
scroll to position [106, 0]
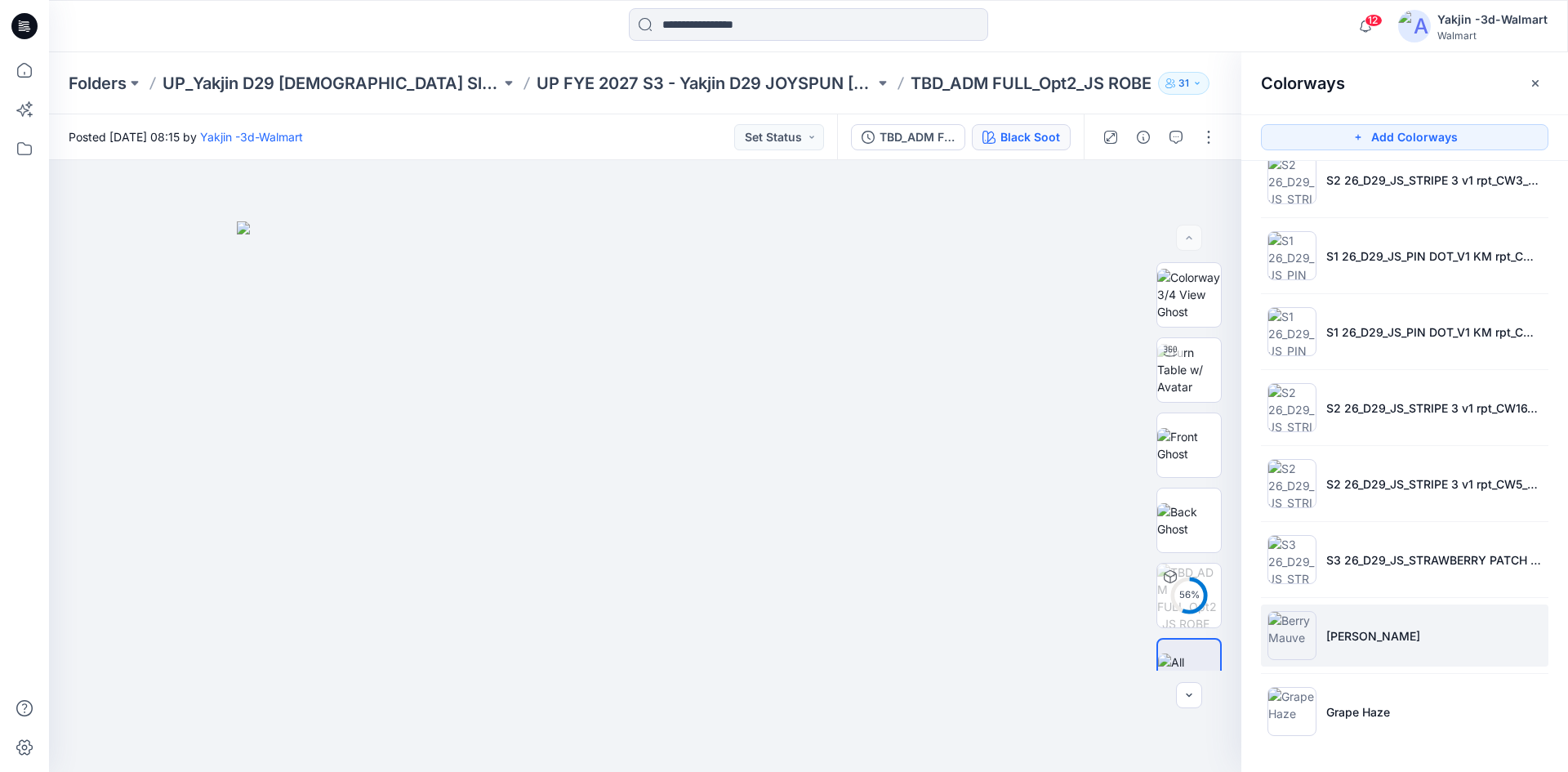
click at [1375, 658] on li "[PERSON_NAME]" at bounding box center [1405, 635] width 288 height 62
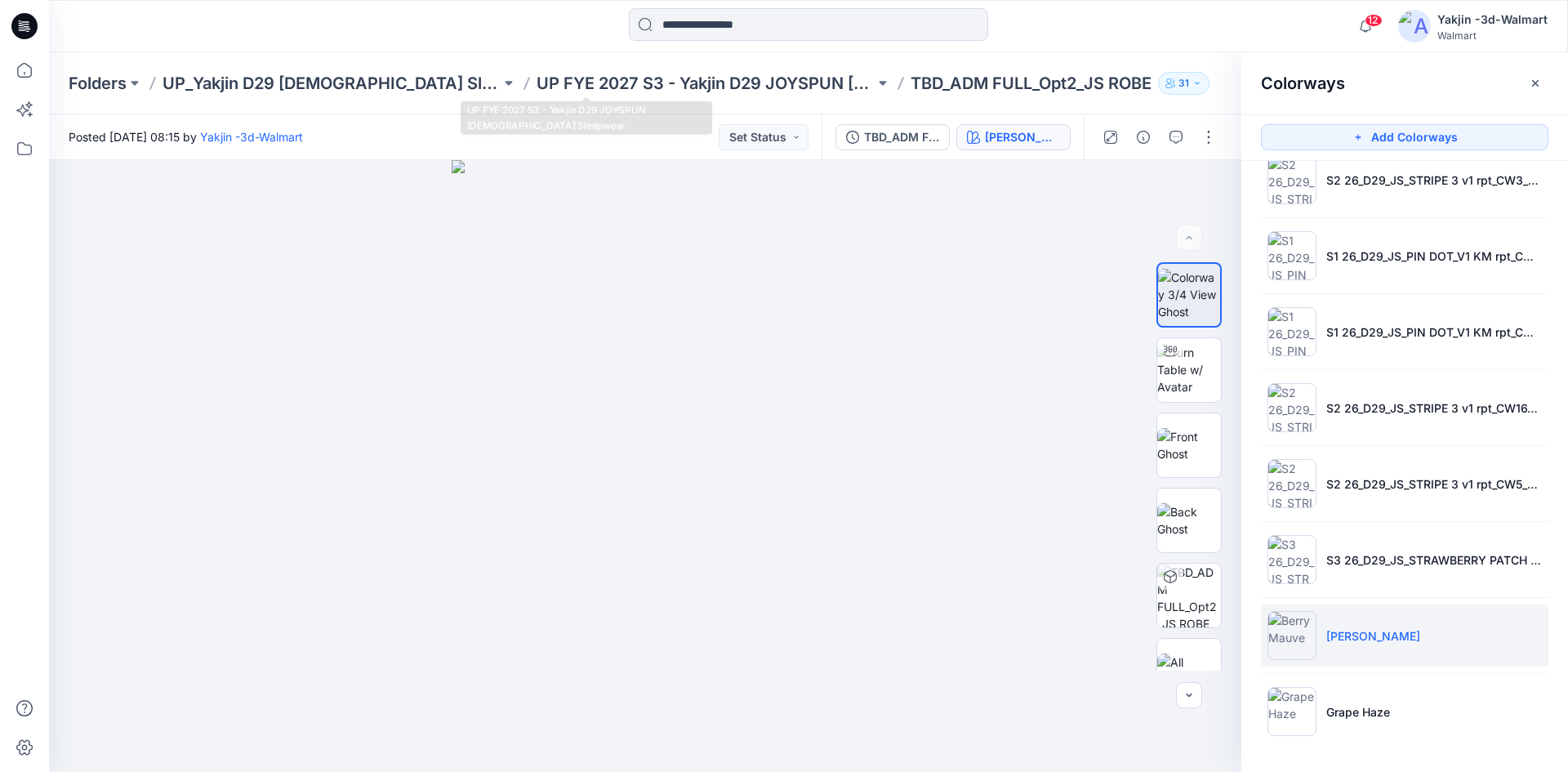
click at [590, 80] on p "UP FYE 2027 S3 - Yakjin D29 JOYSPUN [DEMOGRAPHIC_DATA] Sleepwear" at bounding box center [705, 83] width 338 height 23
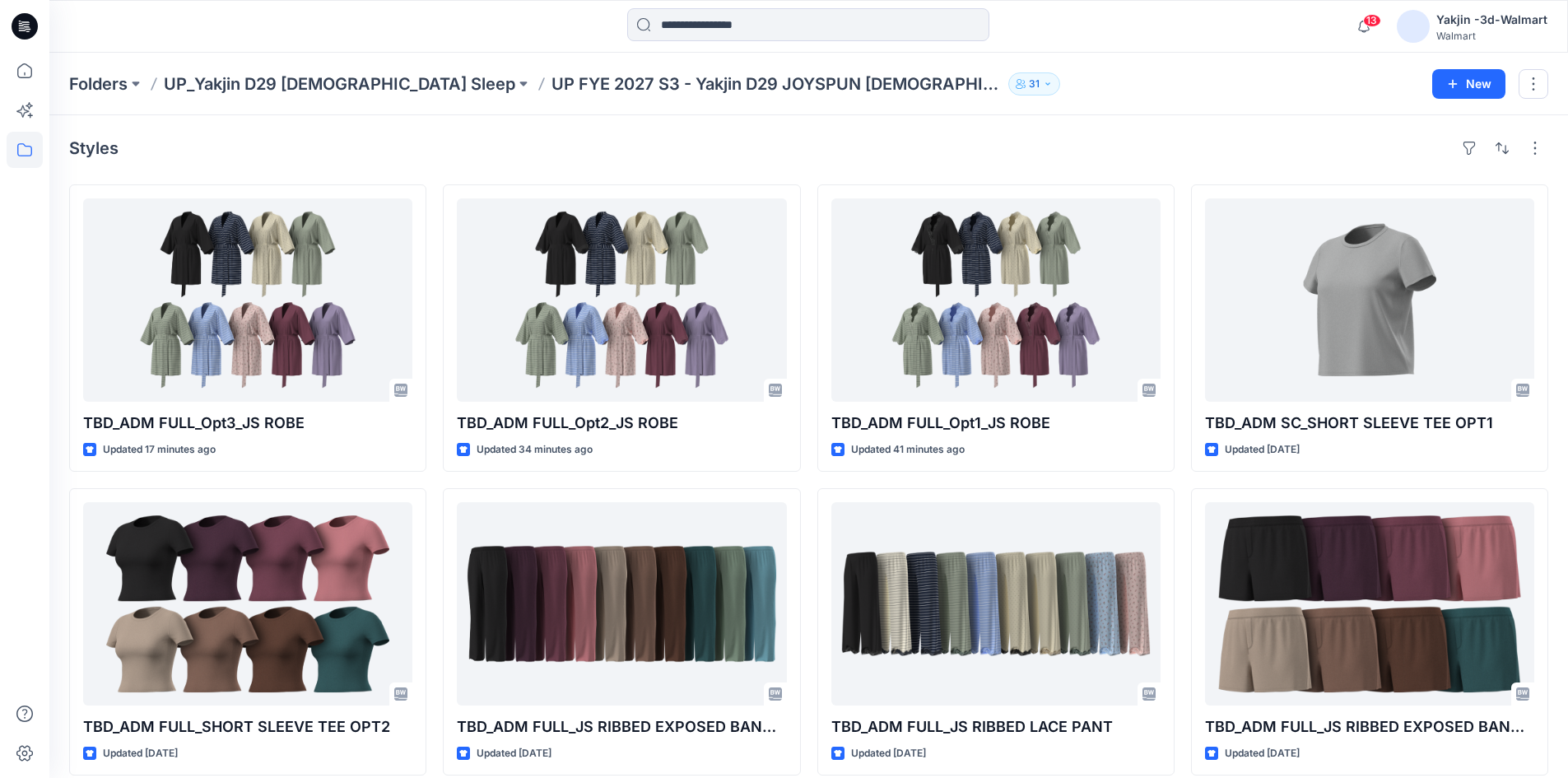
click at [130, 175] on div "Styles TBD_ADM FULL_Opt3_JS ROBE Updated 17 minutes ago TBD_ADM FULL_SHORT SLEE…" at bounding box center [809, 637] width 1519 height 1044
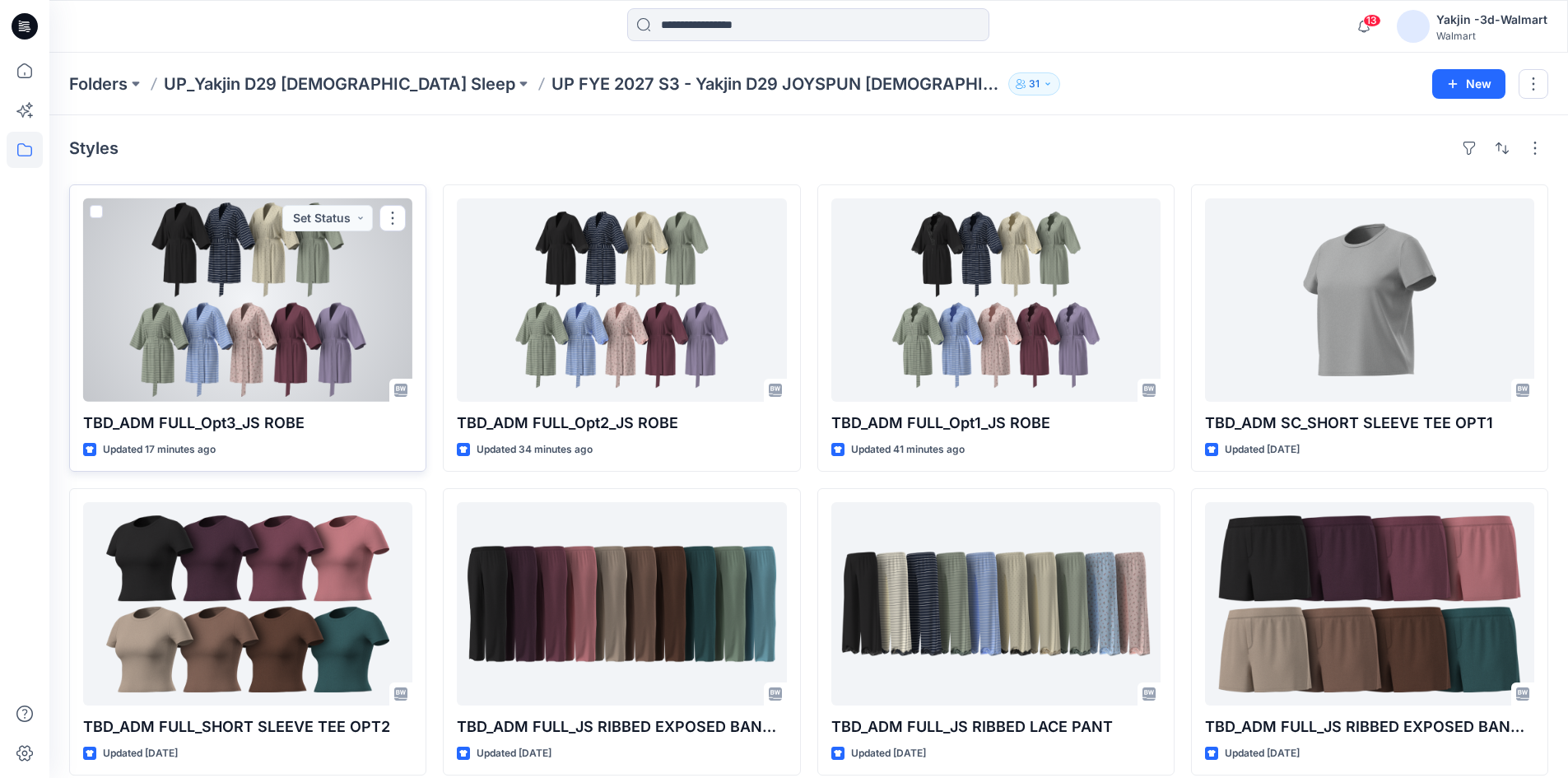
click at [306, 291] on div at bounding box center [248, 300] width 329 height 204
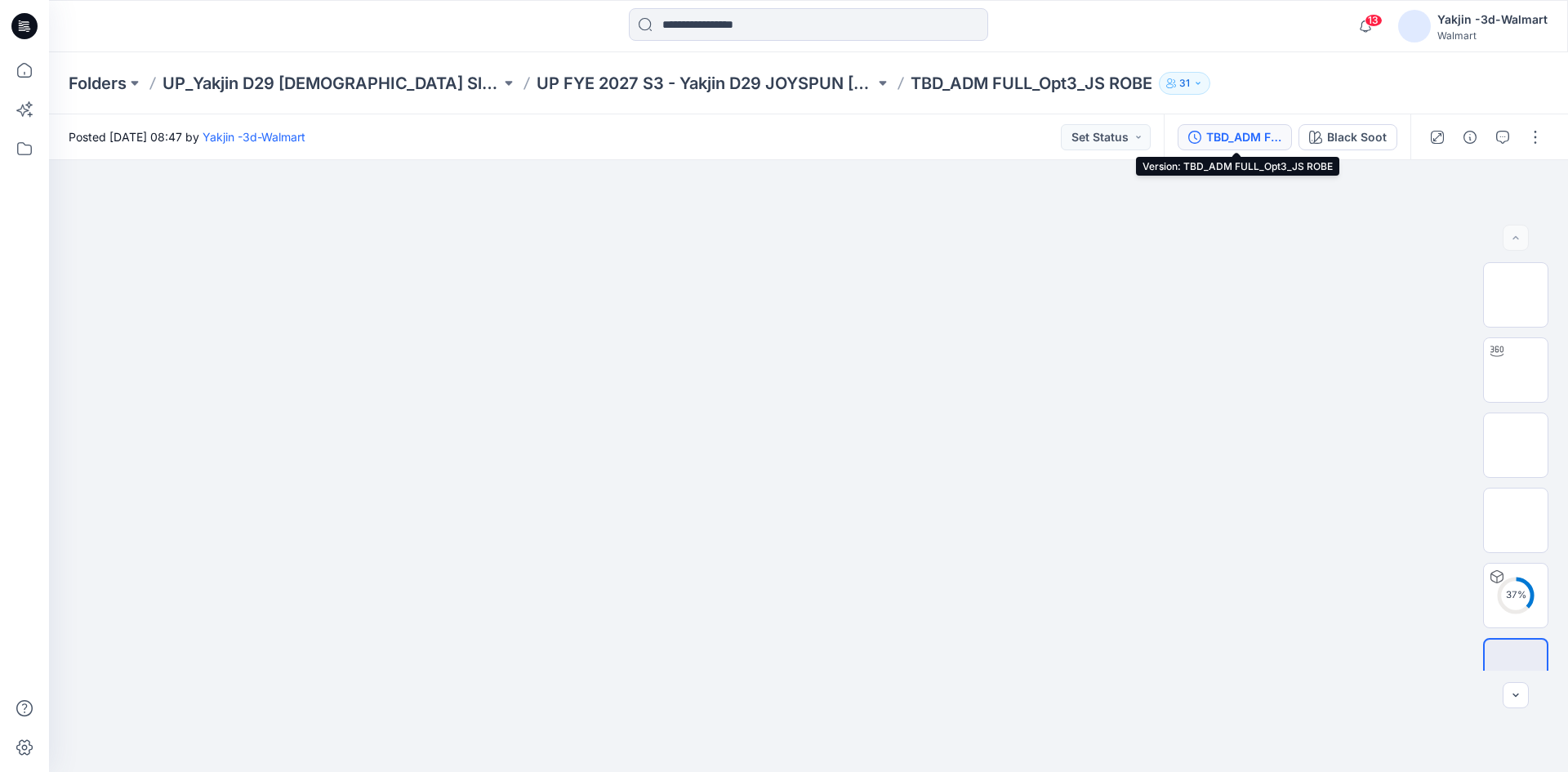
click at [1215, 126] on button "TBD_ADM FULL_Opt3_JS ROBE" at bounding box center [1234, 137] width 114 height 26
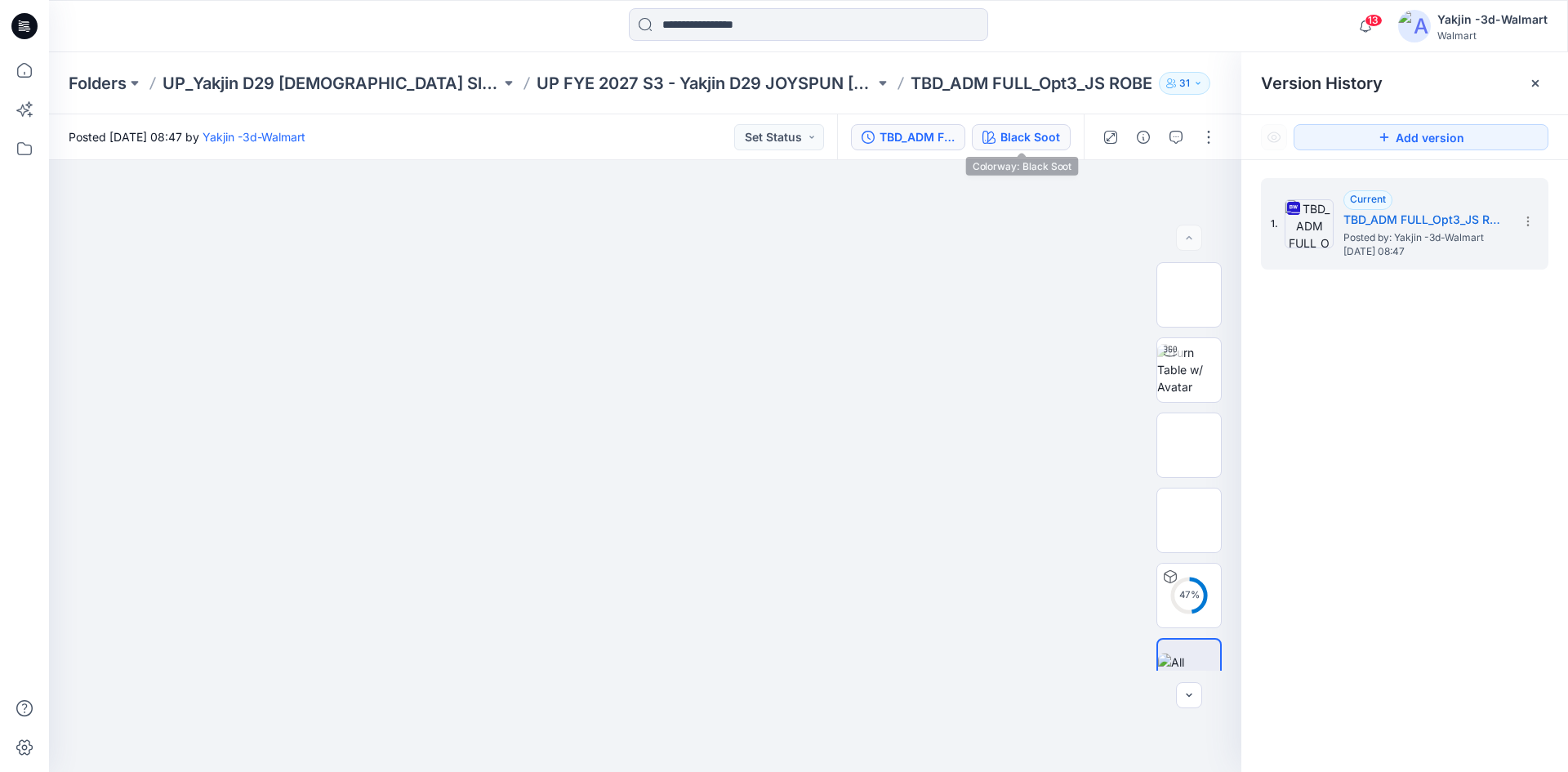
click at [1055, 143] on div "Black Soot" at bounding box center [1030, 137] width 59 height 18
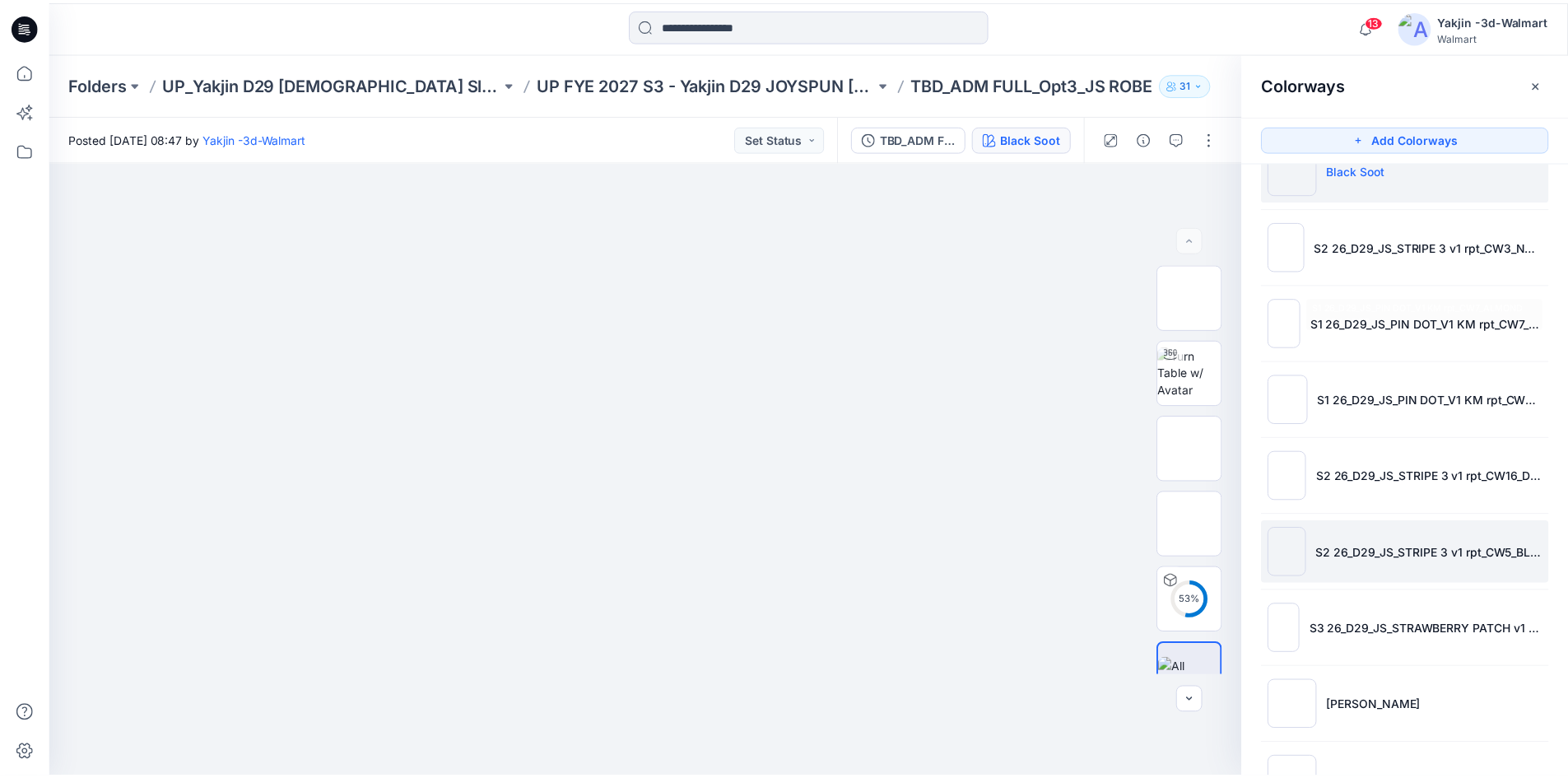
scroll to position [106, 0]
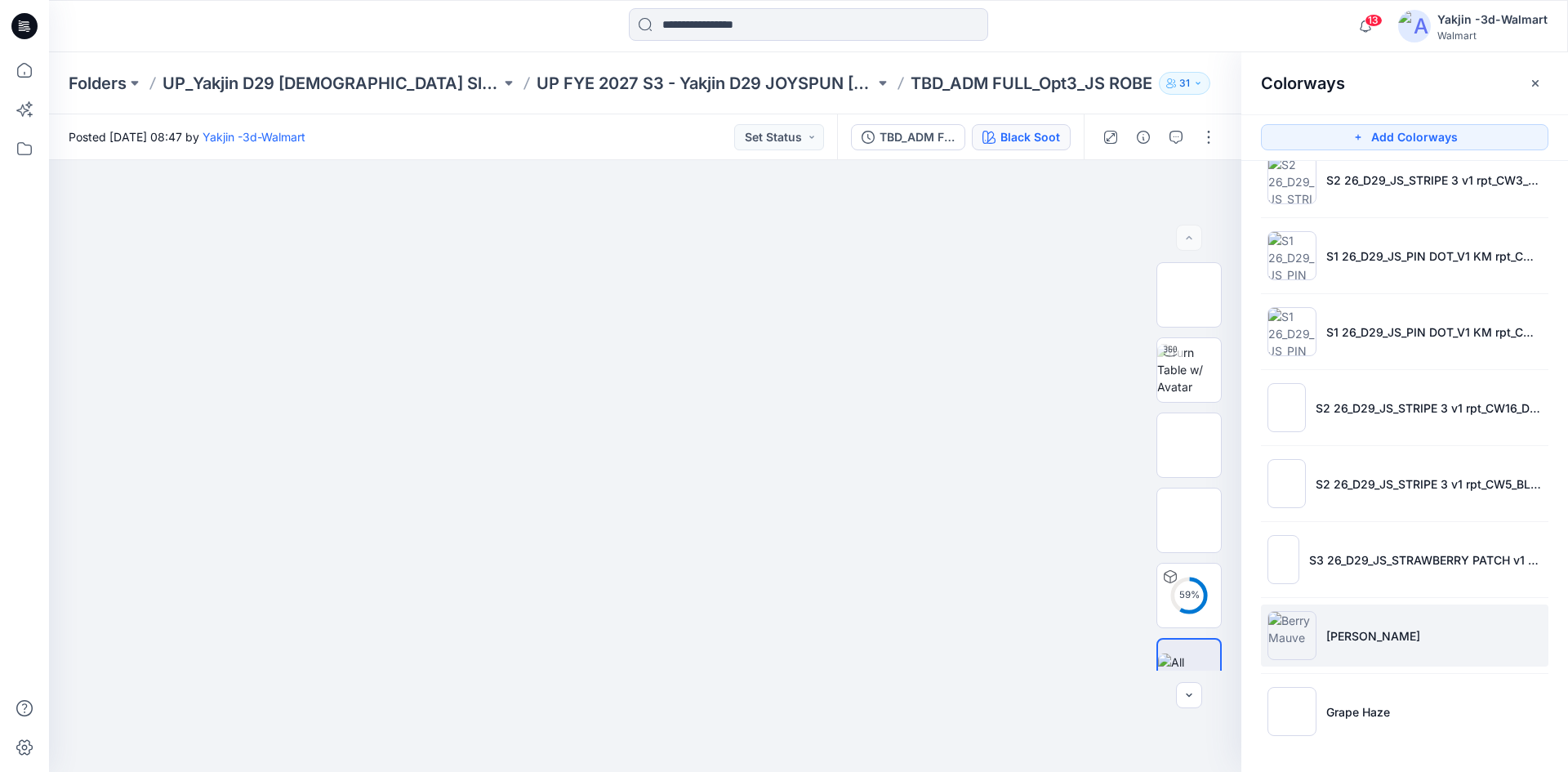
click at [1398, 641] on li "[PERSON_NAME]" at bounding box center [1405, 635] width 288 height 62
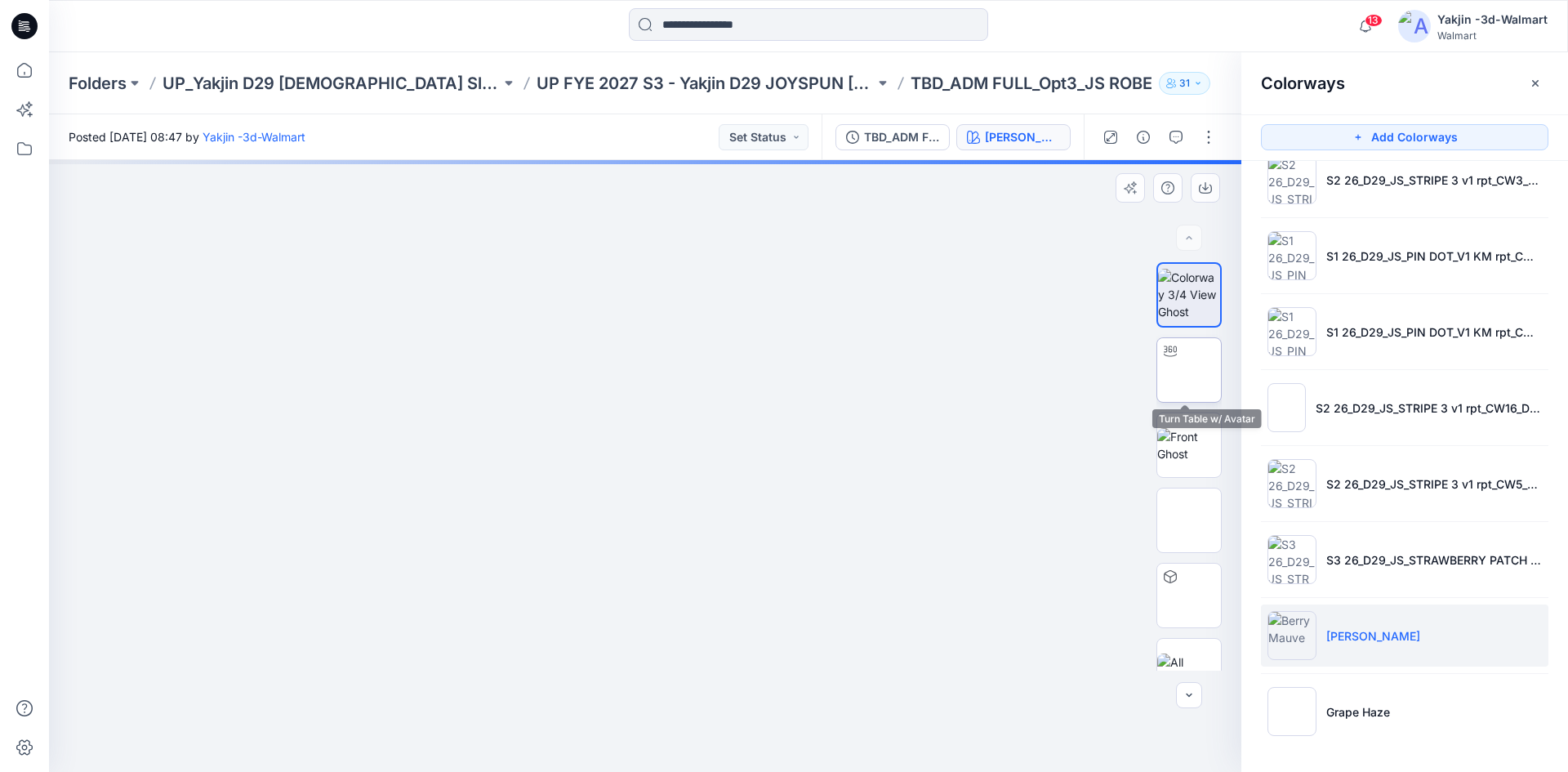
click at [1190, 370] on img at bounding box center [1190, 370] width 0 height 0
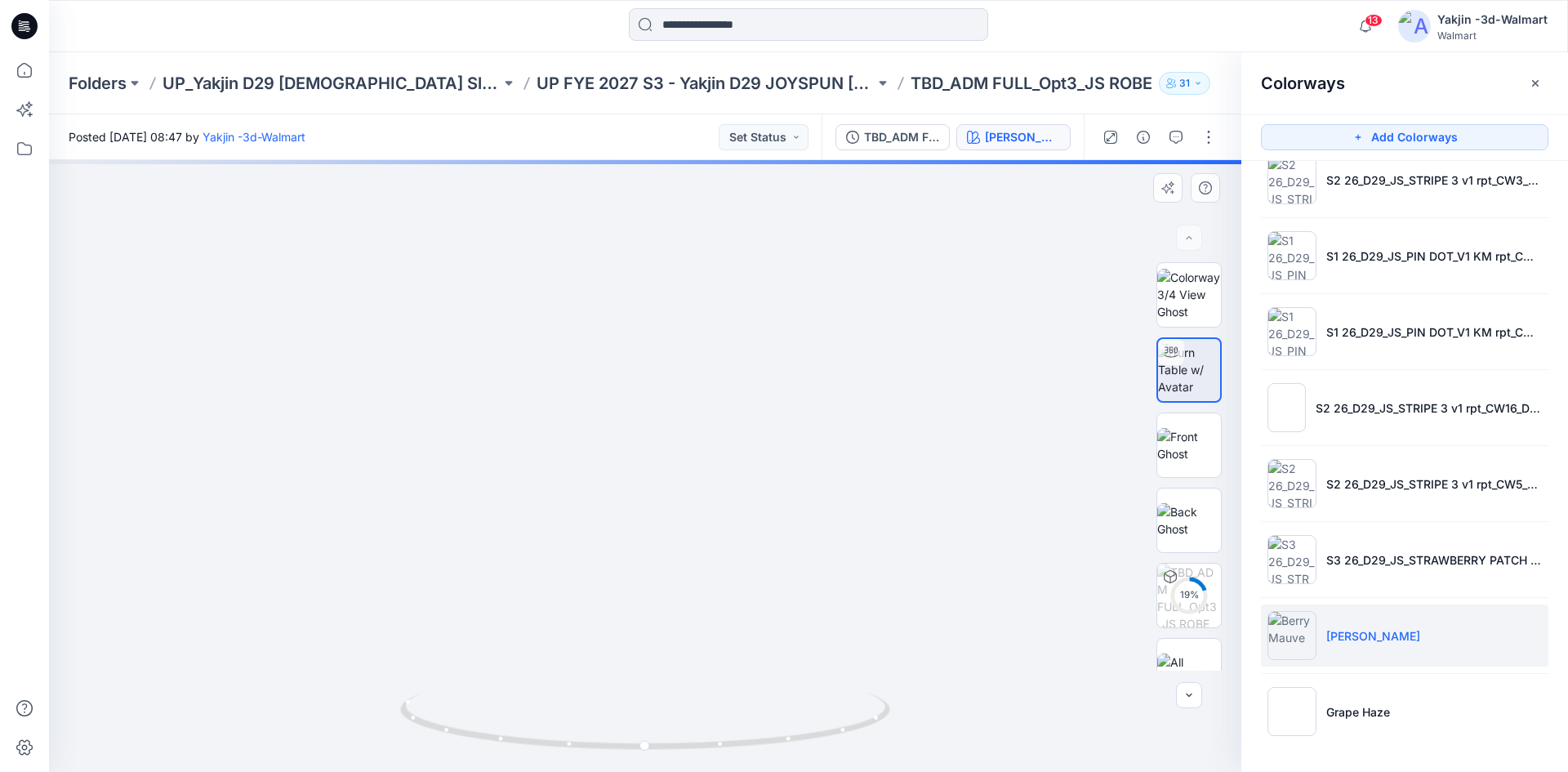
drag, startPoint x: 725, startPoint y: 496, endPoint x: 736, endPoint y: 667, distance: 171.4
click at [736, 667] on img at bounding box center [656, 273] width 1727 height 998
drag, startPoint x: 778, startPoint y: 742, endPoint x: 539, endPoint y: 738, distance: 239.0
click at [539, 738] on icon at bounding box center [647, 723] width 494 height 61
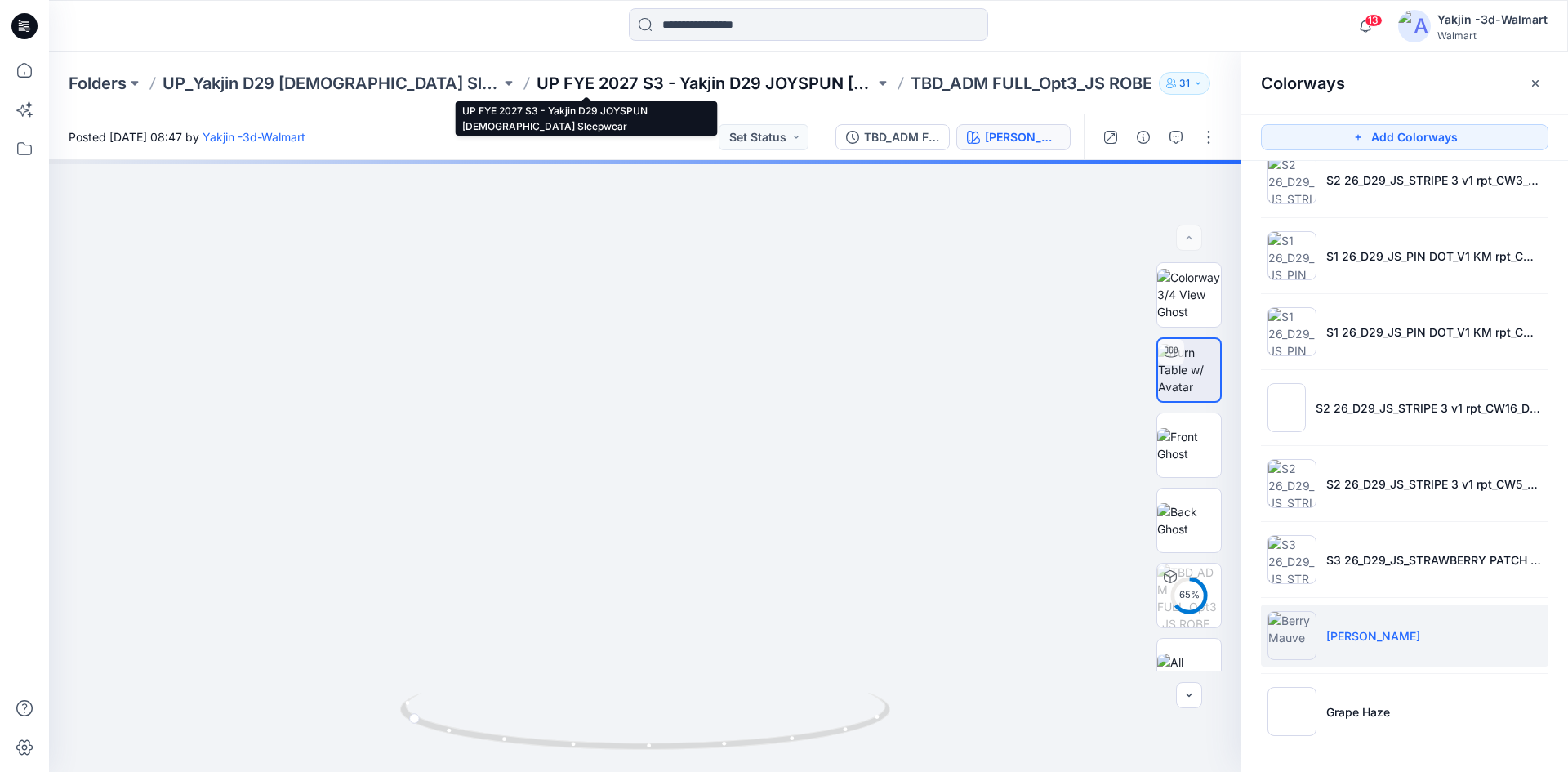
click at [588, 91] on p "UP FYE 2027 S3 - Yakjin D29 JOYSPUN [DEMOGRAPHIC_DATA] Sleepwear" at bounding box center [705, 83] width 338 height 23
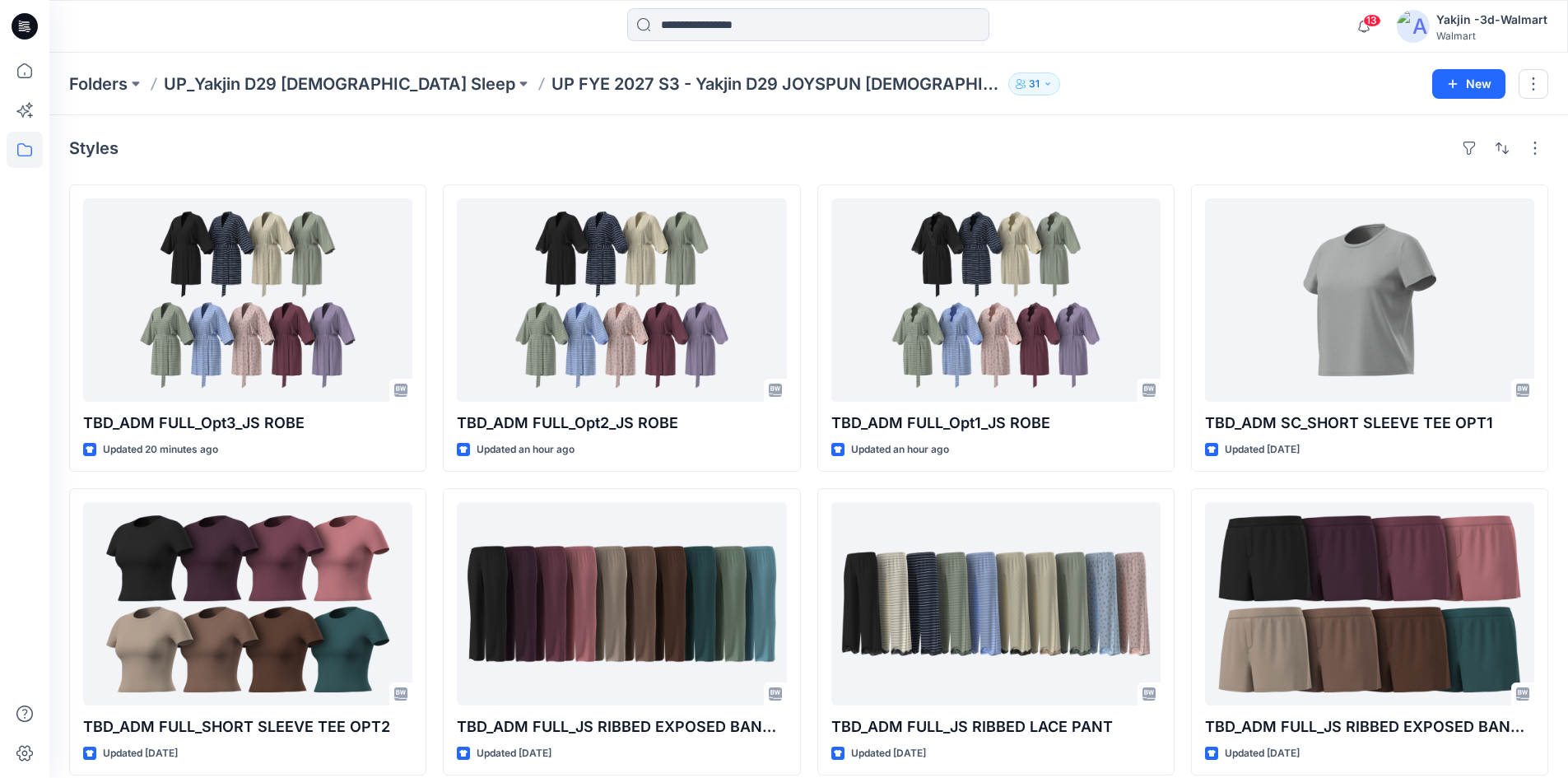
click at [1078, 122] on div "Styles TBD_ADM FULL_Opt3_JS ROBE Updated 20 minutes ago TBD_ADM FULL_SHORT SLEE…" at bounding box center [809, 637] width 1519 height 1044
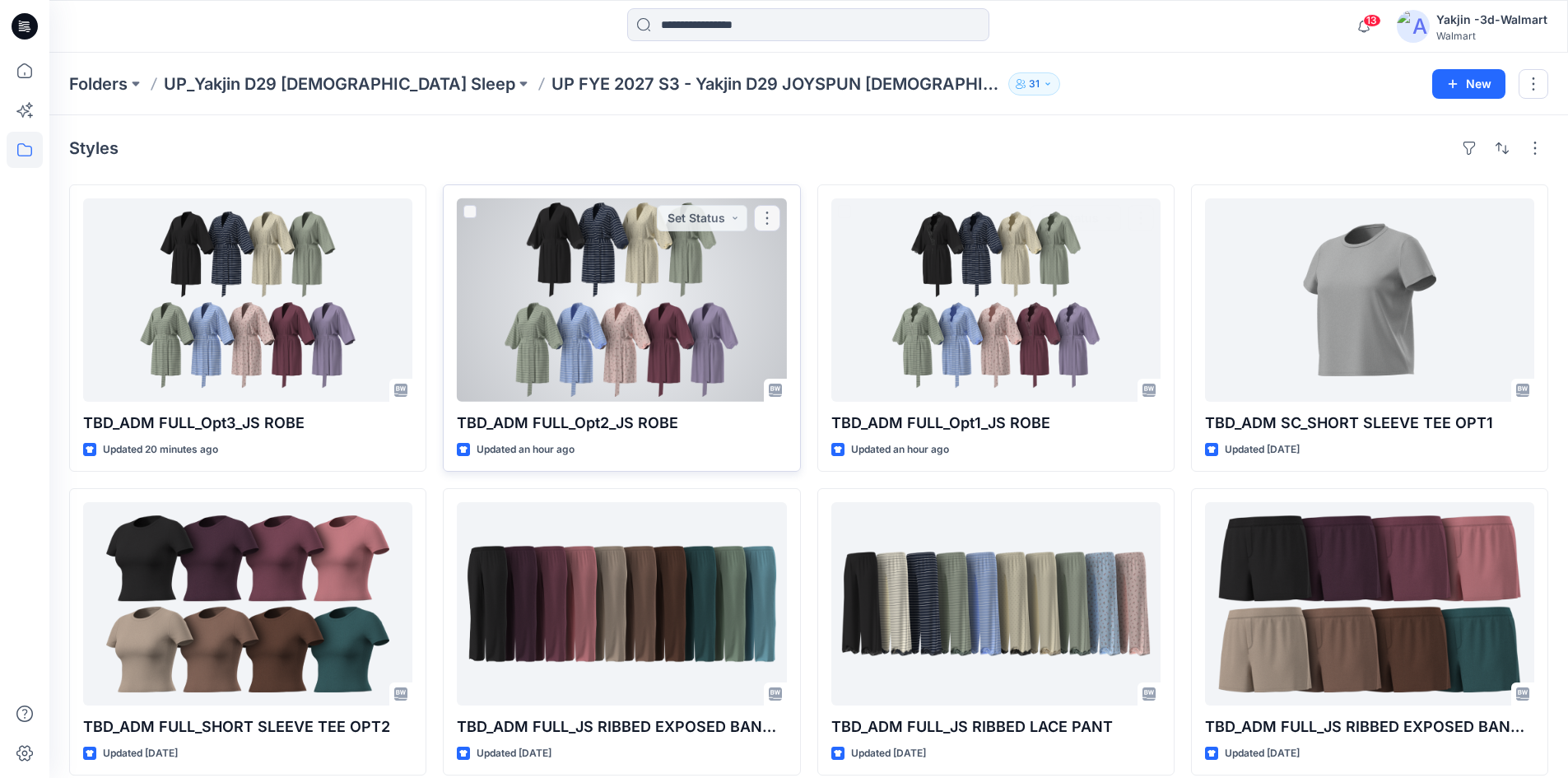
click at [646, 278] on div at bounding box center [622, 300] width 329 height 204
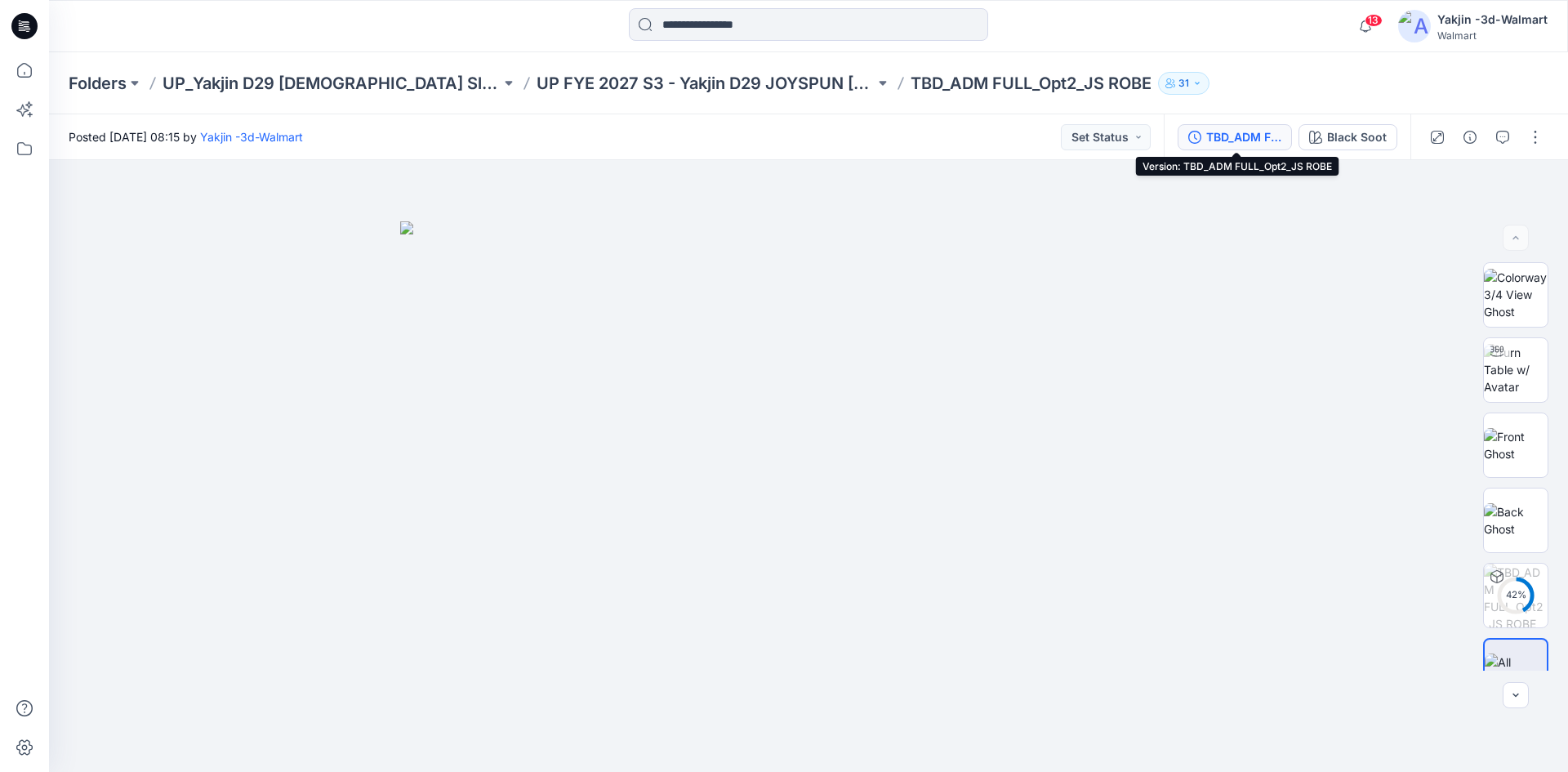
click at [1238, 134] on div "TBD_ADM FULL_Opt2_JS ROBE" at bounding box center [1244, 137] width 75 height 18
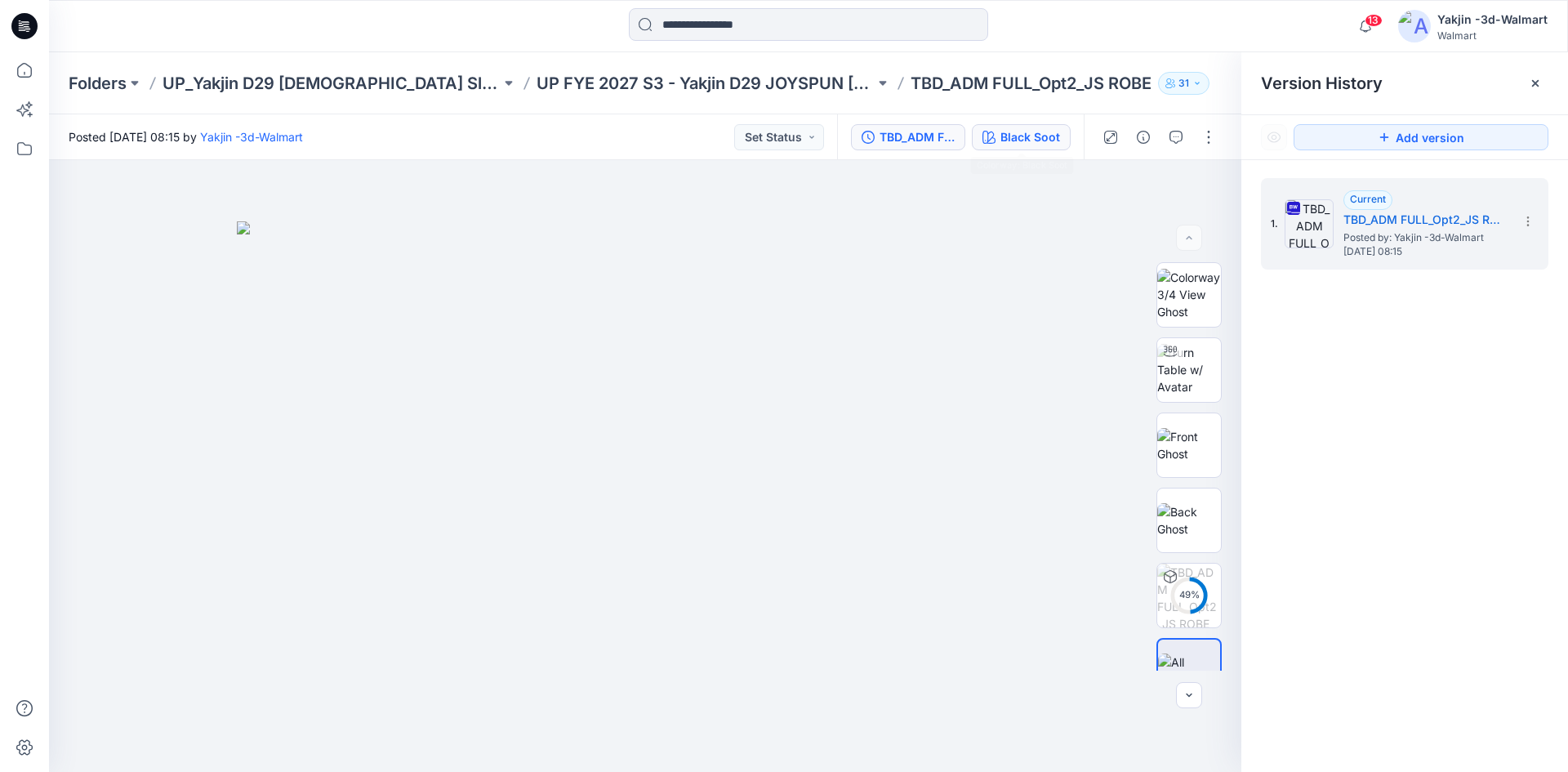
click at [1028, 143] on div "Black Soot" at bounding box center [1030, 137] width 59 height 18
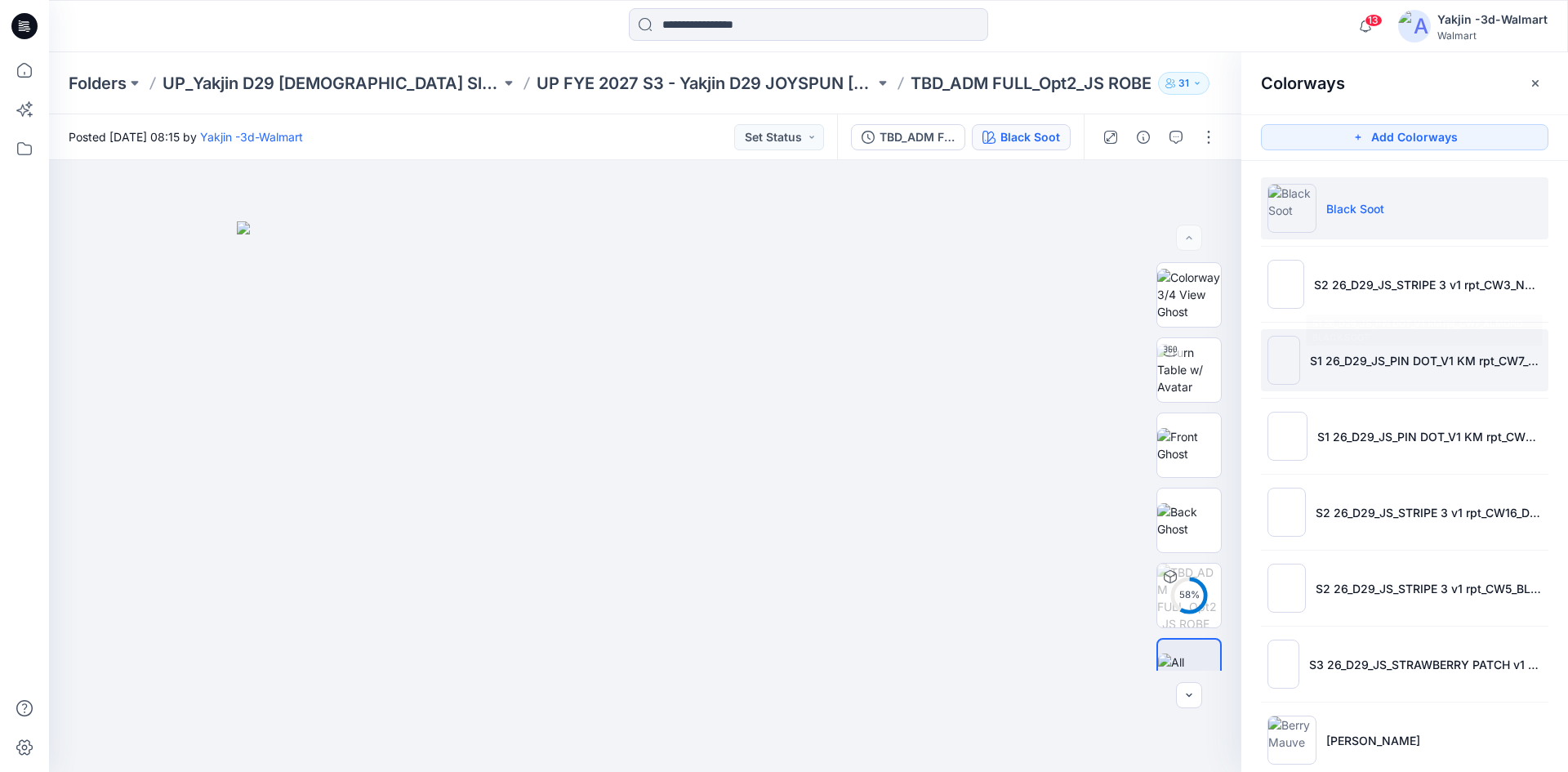
click at [1312, 357] on p "S1 26_D29_JS_PIN DOT_V1 KM rpt_CW7_ALMOND BLACK SOOT" at bounding box center [1426, 361] width 232 height 17
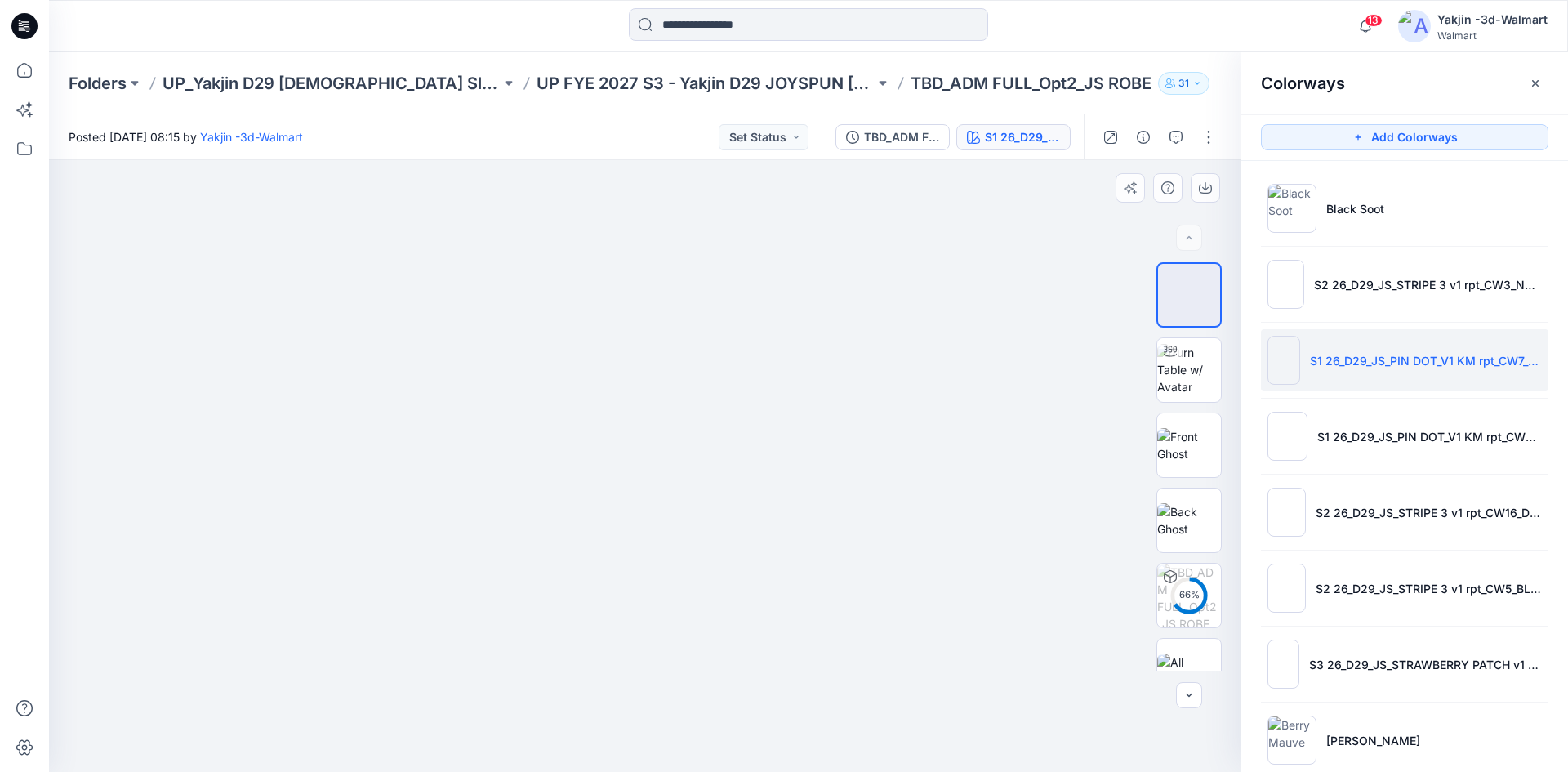
drag, startPoint x: 675, startPoint y: 617, endPoint x: 663, endPoint y: 383, distance: 234.3
click at [663, 383] on img at bounding box center [645, 393] width 479 height 756
drag, startPoint x: 666, startPoint y: 416, endPoint x: 633, endPoint y: 594, distance: 181.0
click at [633, 594] on img at bounding box center [645, 466] width 479 height 612
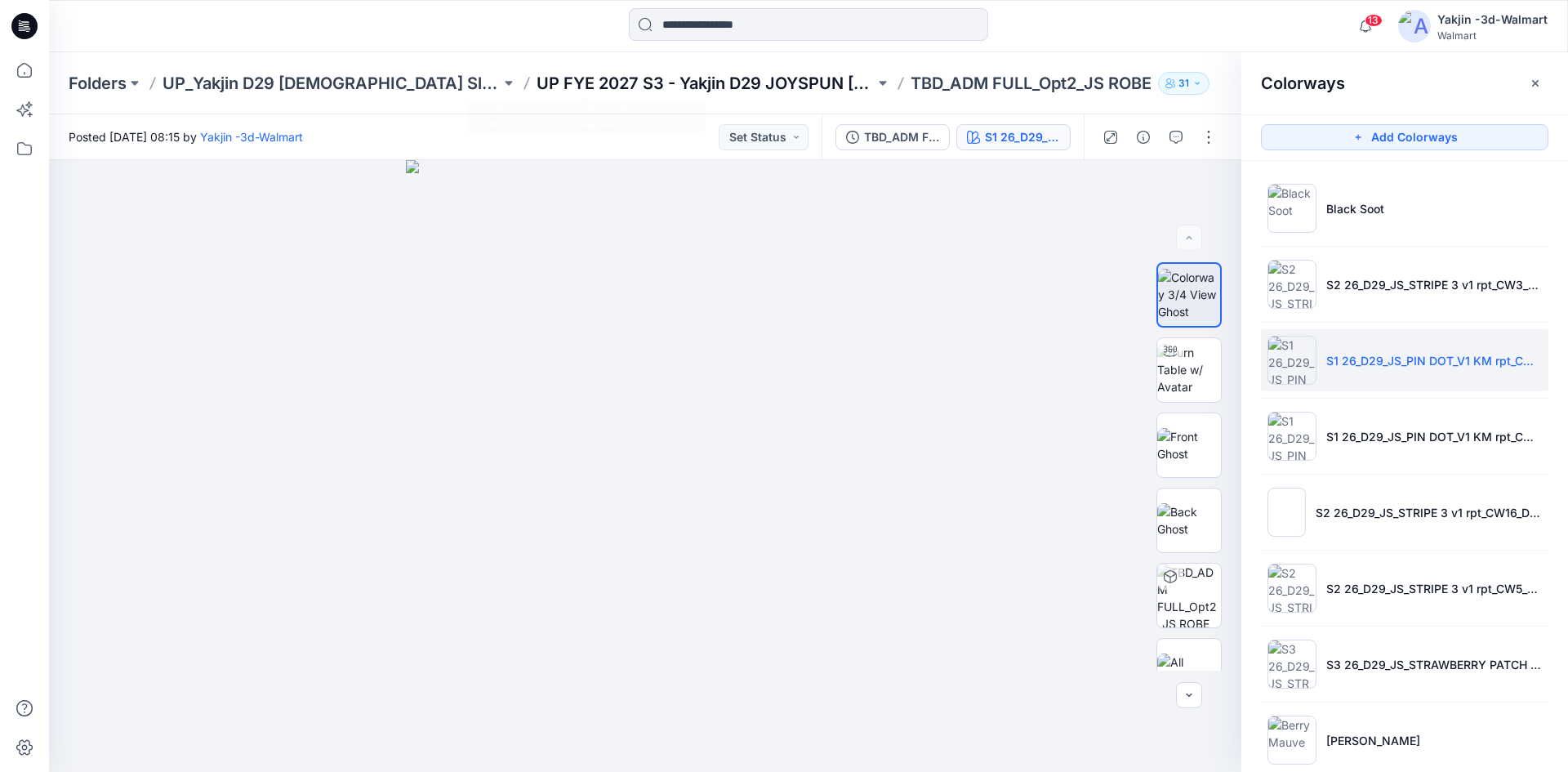
click at [660, 91] on p "UP FYE 2027 S3 - Yakjin D29 JOYSPUN [DEMOGRAPHIC_DATA] Sleepwear" at bounding box center [705, 83] width 338 height 23
